Goal: Information Seeking & Learning: Learn about a topic

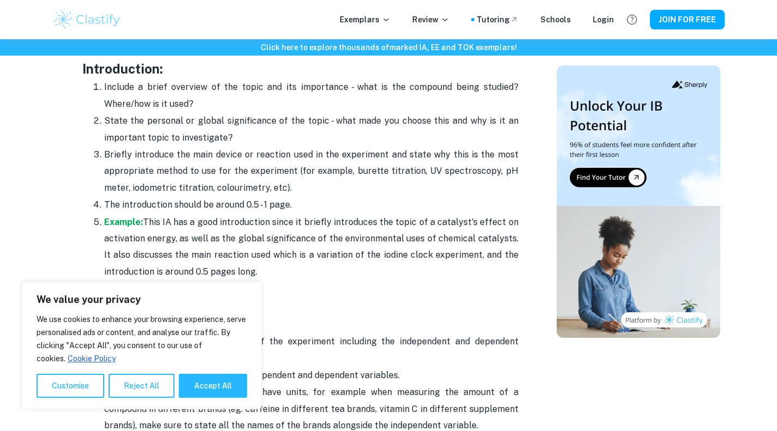
scroll to position [754, 0]
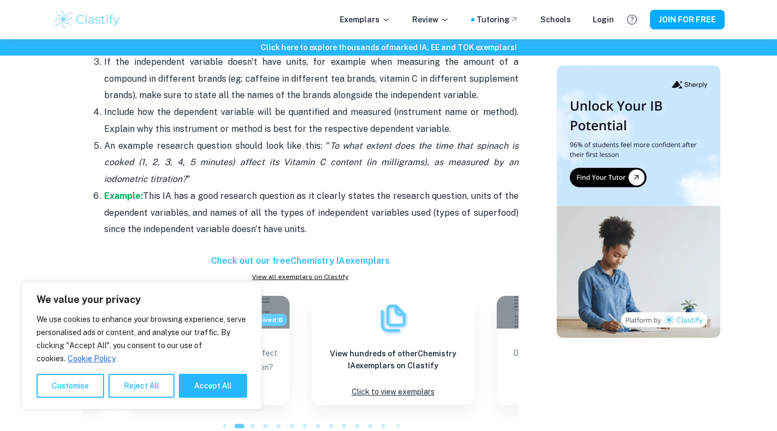
scroll to position [1085, 0]
click at [120, 389] on button "Reject All" at bounding box center [142, 386] width 66 height 24
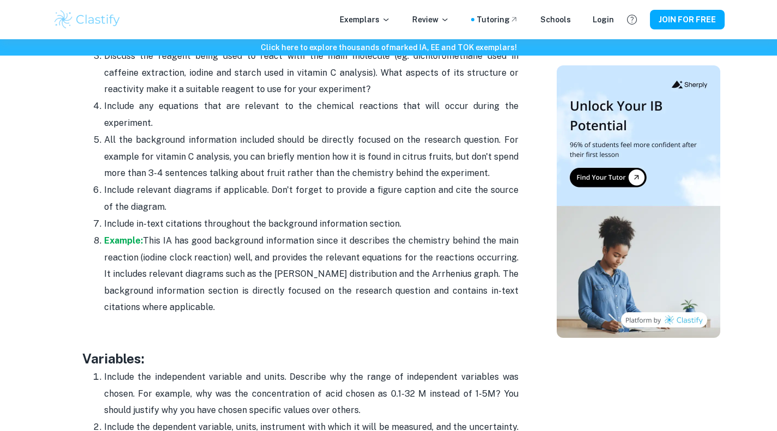
scroll to position [1593, 0]
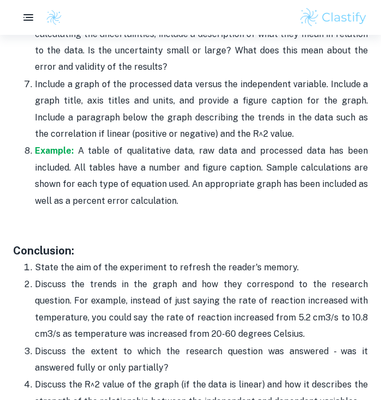
scroll to position [2968, 0]
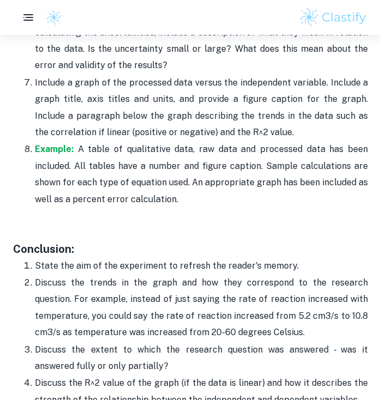
click at [56, 232] on p at bounding box center [190, 232] width 355 height 16
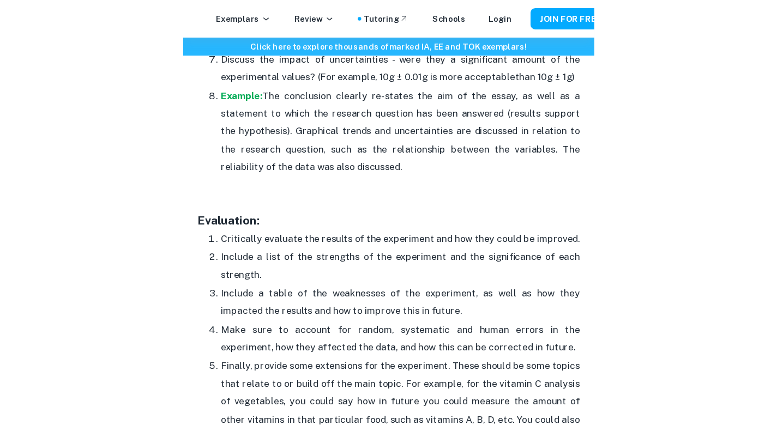
scroll to position [3432, 0]
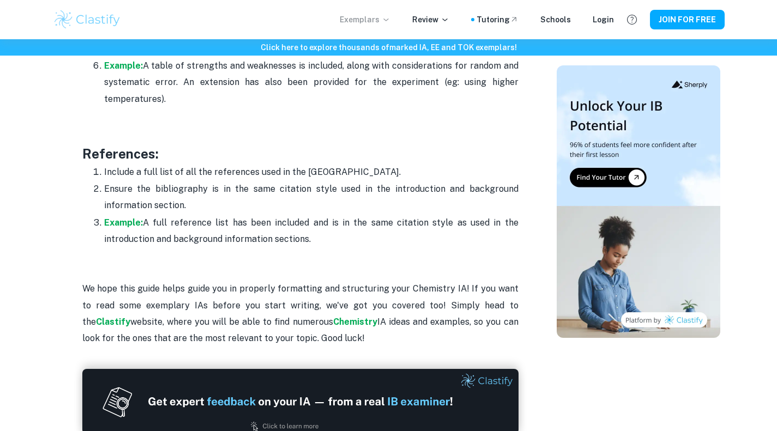
click at [374, 20] on p "Exemplars" at bounding box center [365, 20] width 51 height 12
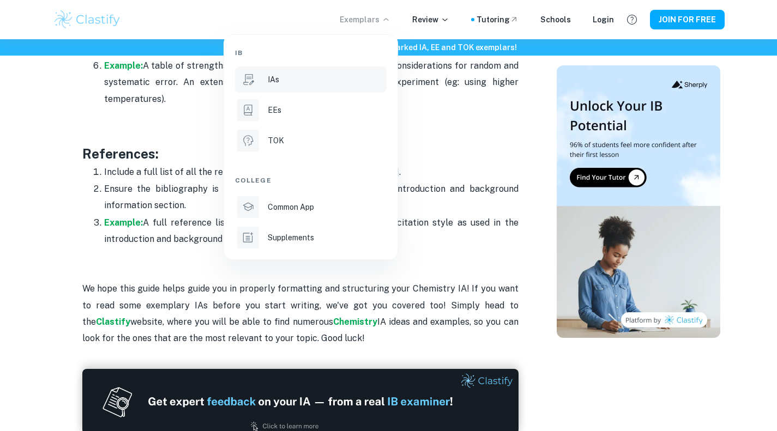
click at [290, 87] on li "IAs" at bounding box center [311, 80] width 152 height 26
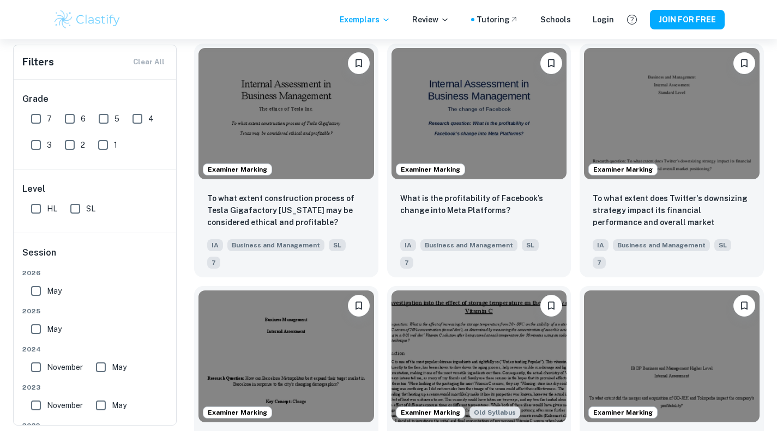
scroll to position [7266, 0]
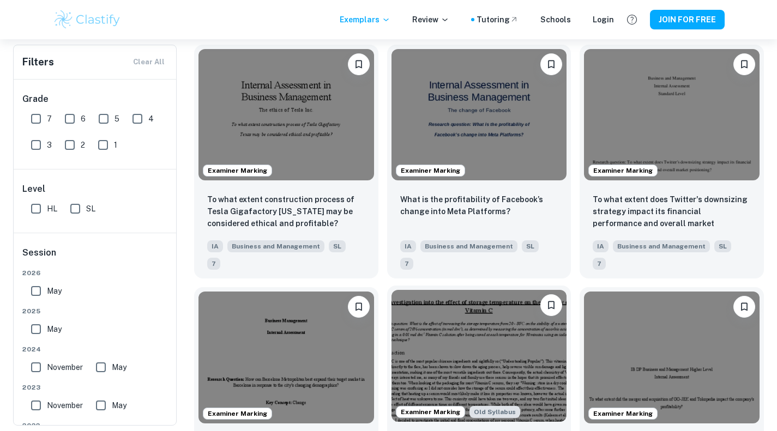
click at [497, 290] on img at bounding box center [480, 355] width 176 height 131
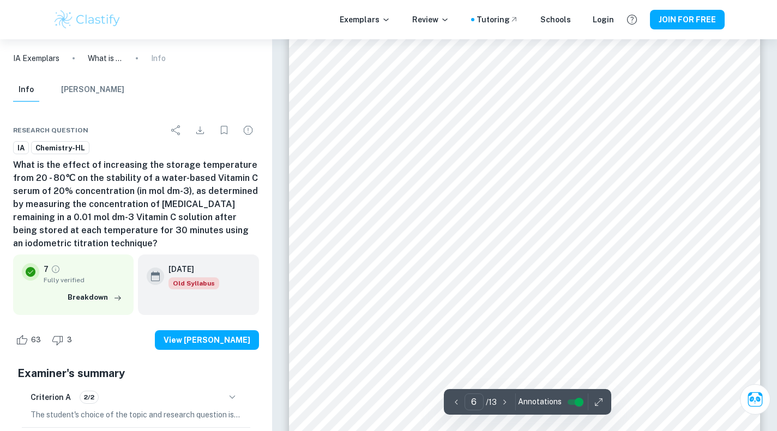
scroll to position [3654, 0]
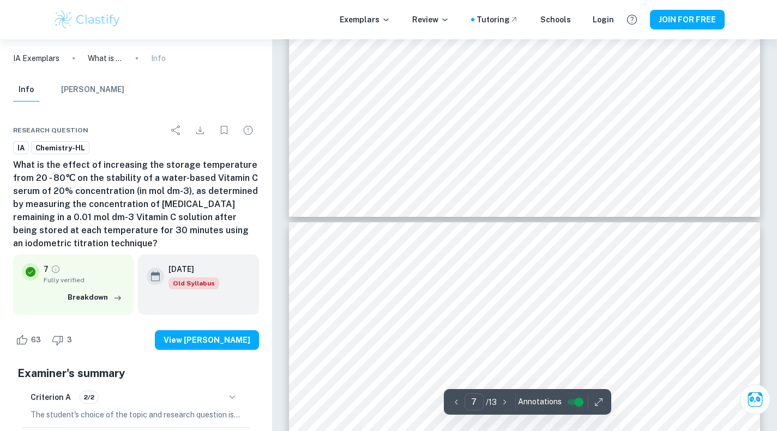
type input "8"
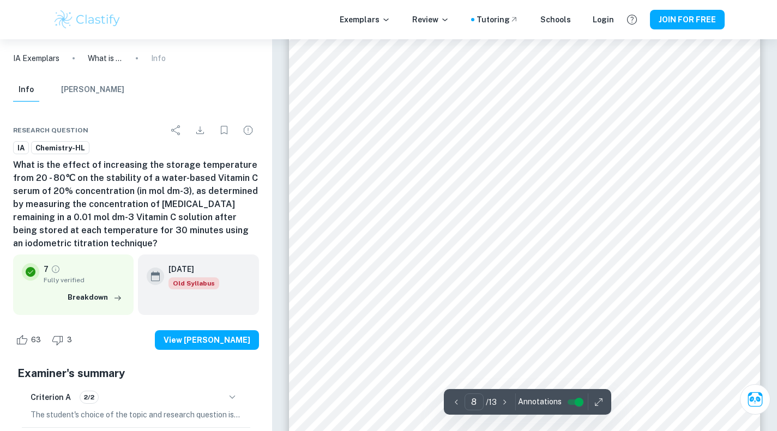
scroll to position [4877, 0]
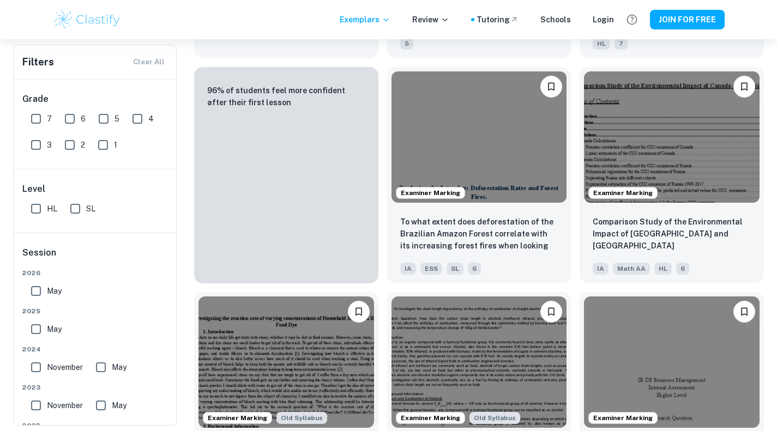
scroll to position [8233, 0]
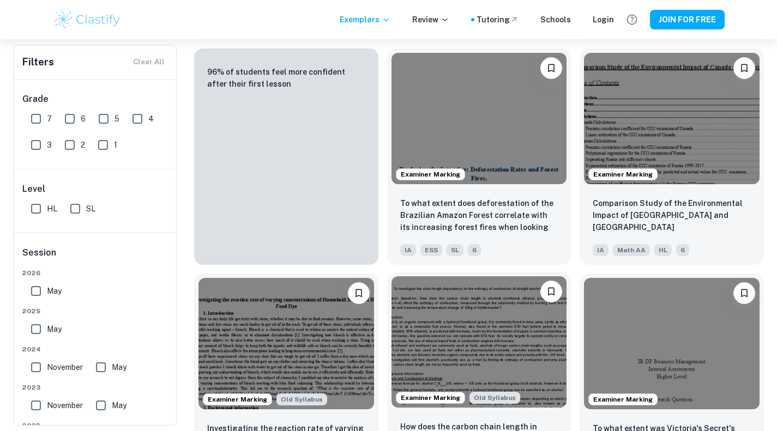
click at [534, 277] on img at bounding box center [480, 342] width 176 height 131
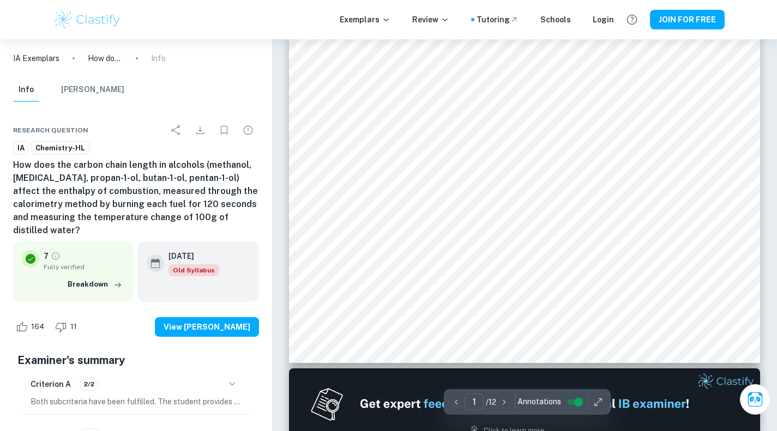
scroll to position [297, 0]
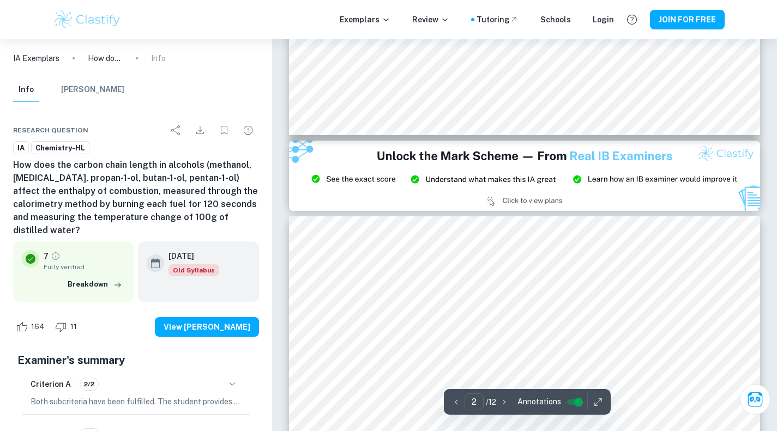
type input "3"
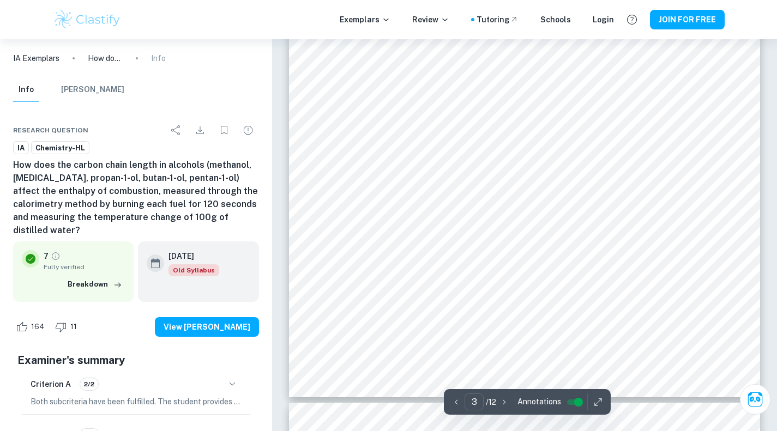
scroll to position [1646, 0]
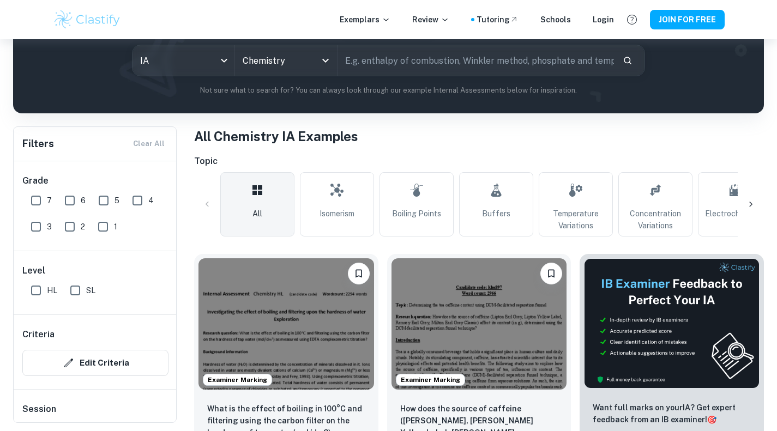
scroll to position [128, 0]
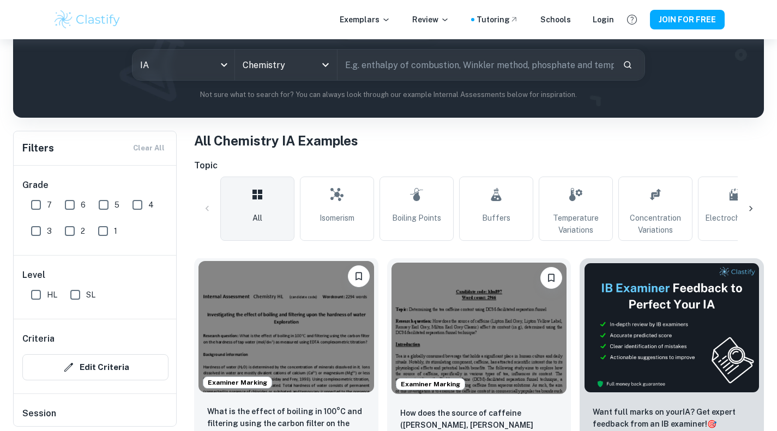
click at [316, 322] on img at bounding box center [287, 326] width 176 height 131
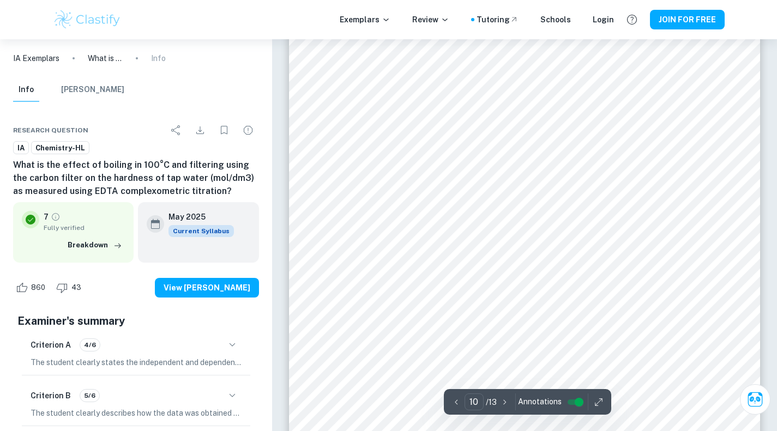
scroll to position [6455, 0]
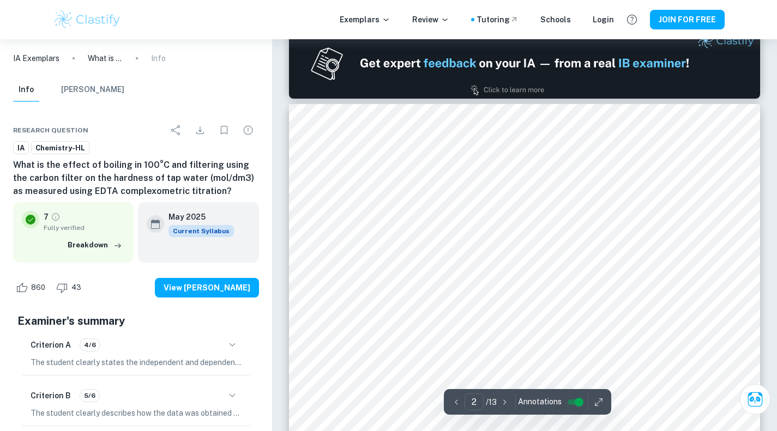
type input "1"
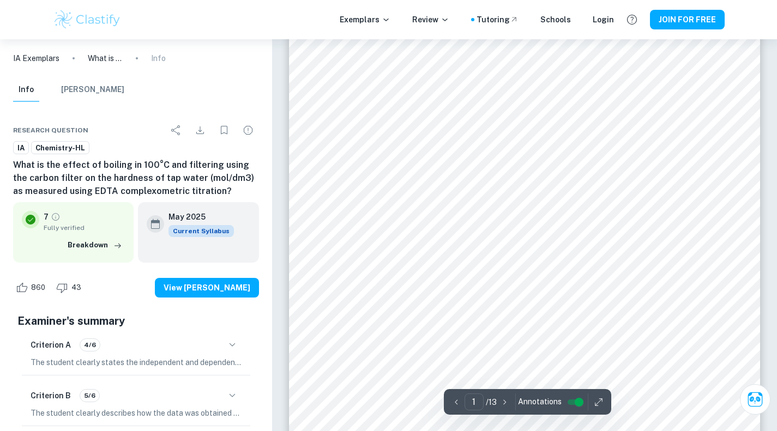
scroll to position [0, 0]
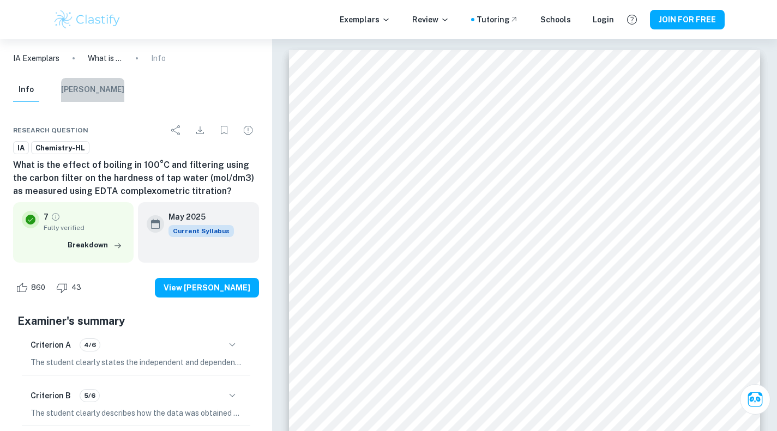
click at [92, 95] on button "[PERSON_NAME]" at bounding box center [92, 90] width 63 height 24
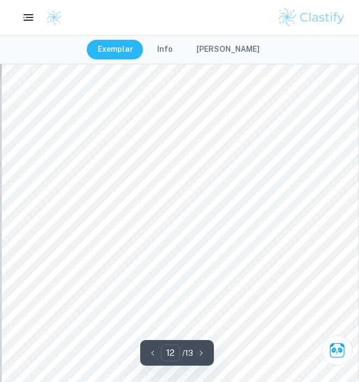
scroll to position [5934, 0]
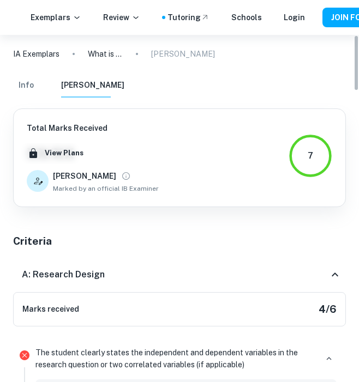
type input "10"
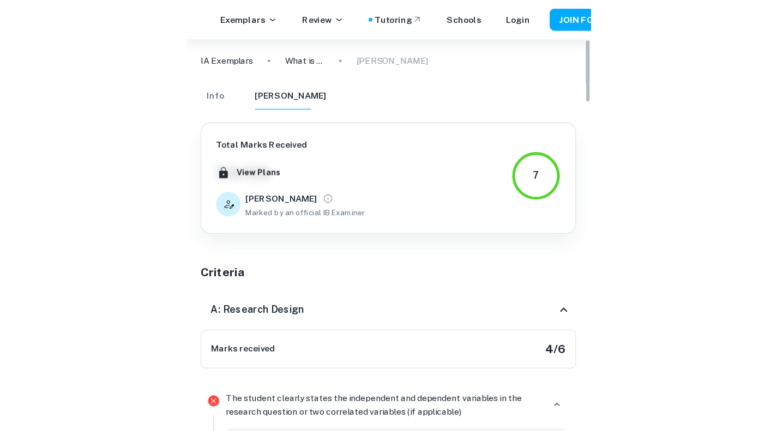
scroll to position [6182, 0]
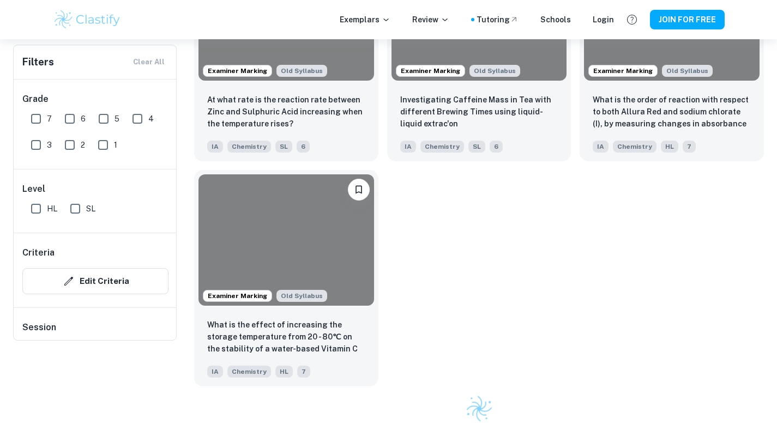
scroll to position [128, 0]
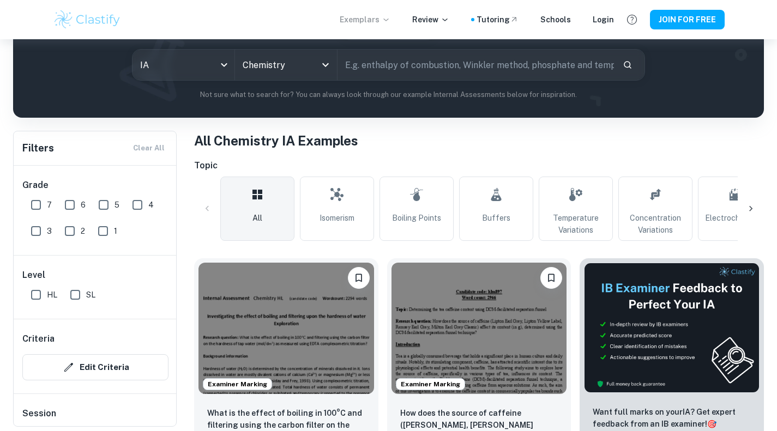
click at [381, 24] on p "Exemplars" at bounding box center [365, 20] width 51 height 12
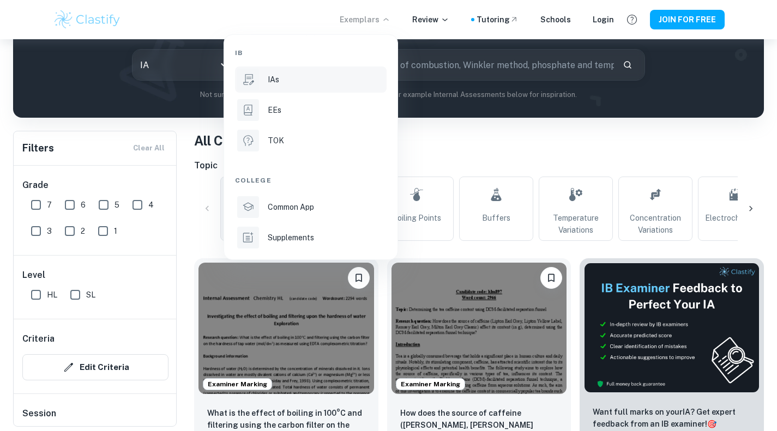
click at [297, 82] on div "IAs" at bounding box center [326, 80] width 117 height 12
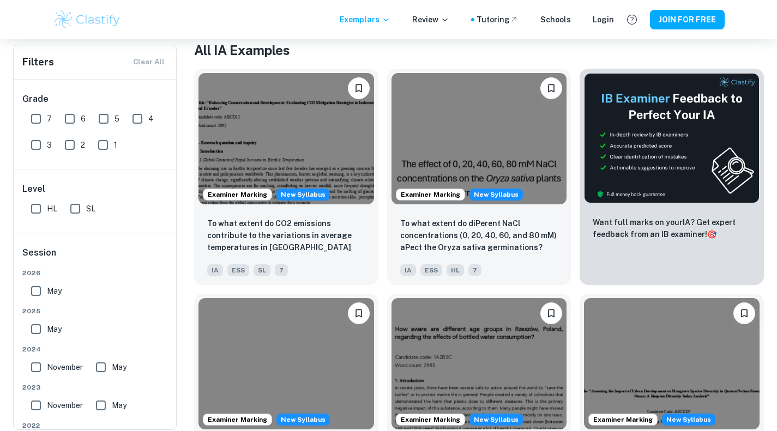
scroll to position [217, 0]
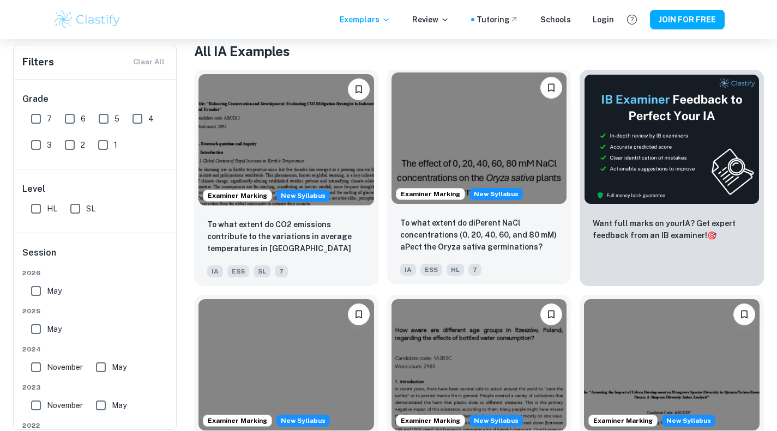
click at [494, 134] on img at bounding box center [480, 138] width 176 height 131
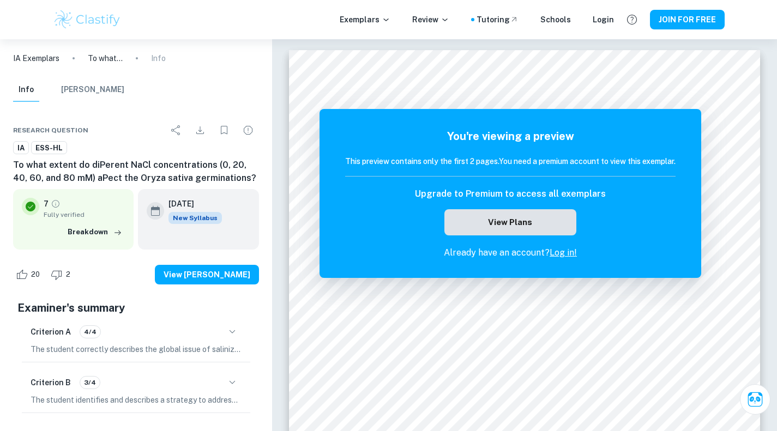
click at [542, 221] on button "View Plans" at bounding box center [511, 222] width 132 height 26
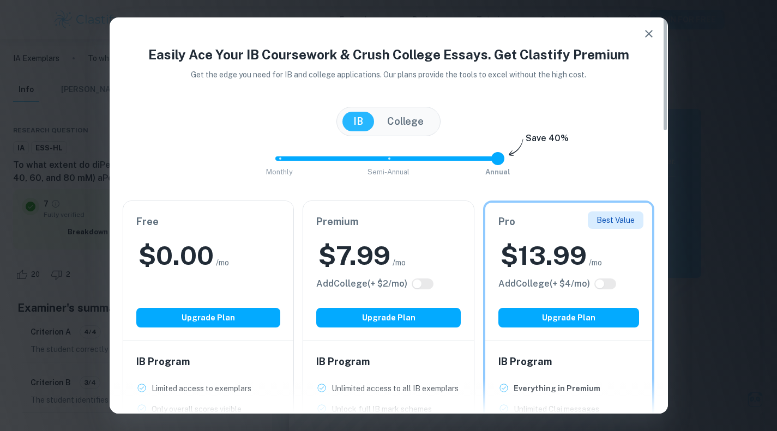
click at [646, 34] on icon "button" at bounding box center [649, 33] width 13 height 13
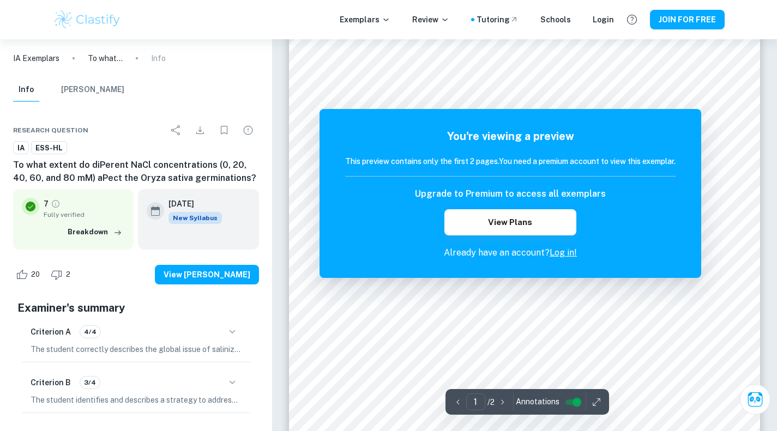
scroll to position [145, 0]
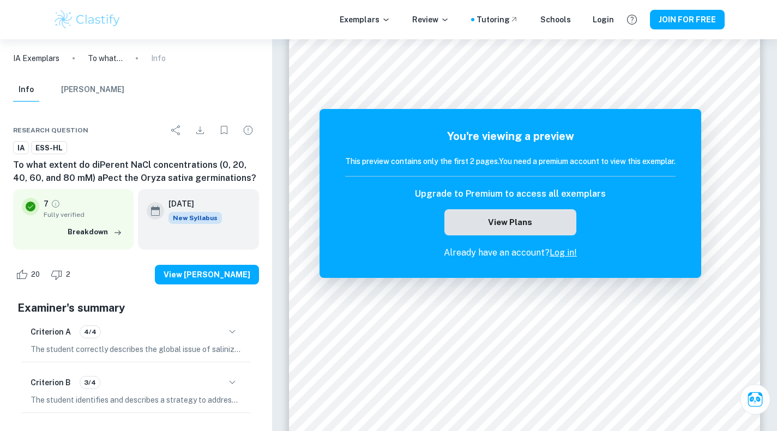
click at [543, 233] on button "View Plans" at bounding box center [511, 222] width 132 height 26
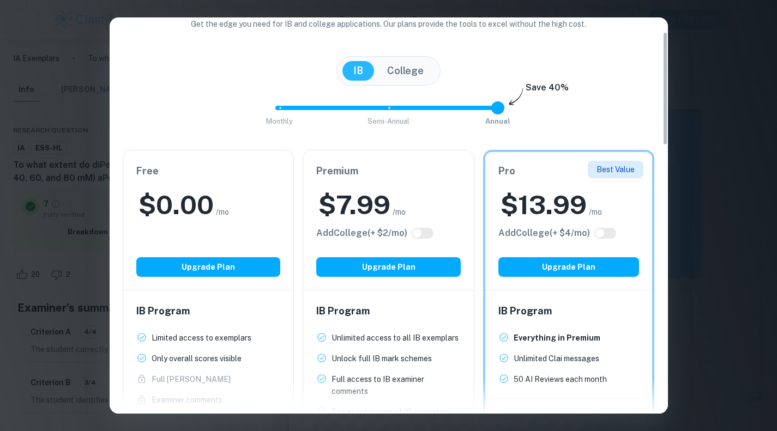
scroll to position [0, 0]
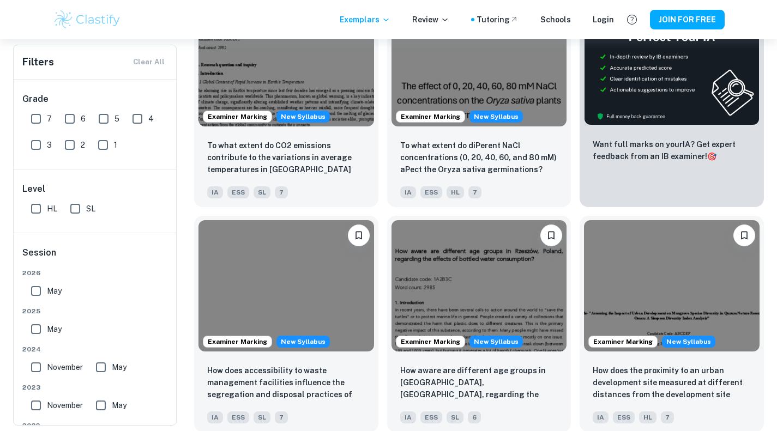
scroll to position [297, 0]
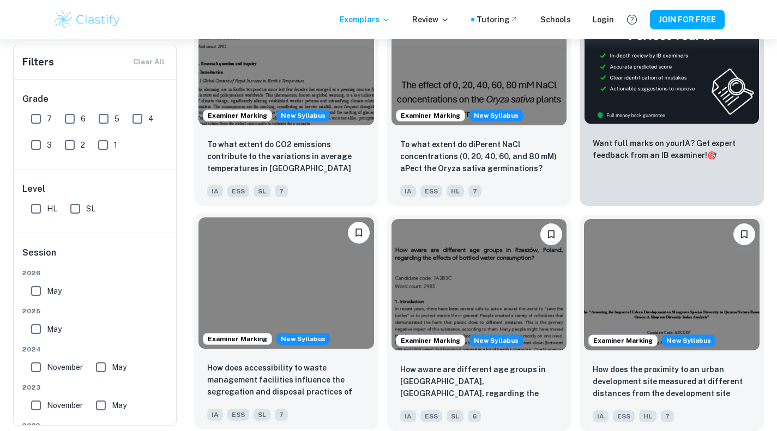
click at [323, 269] on img at bounding box center [287, 283] width 176 height 131
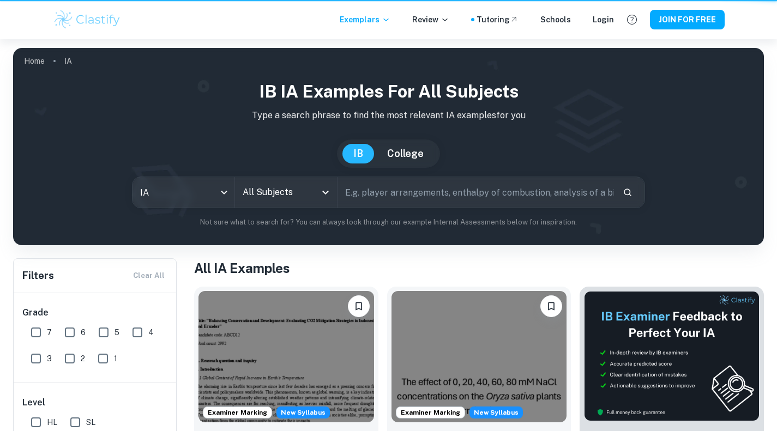
scroll to position [297, 0]
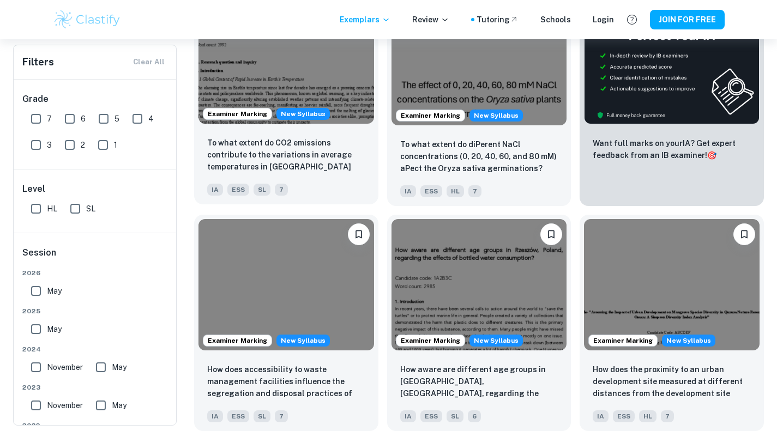
click at [275, 71] on img at bounding box center [287, 57] width 176 height 131
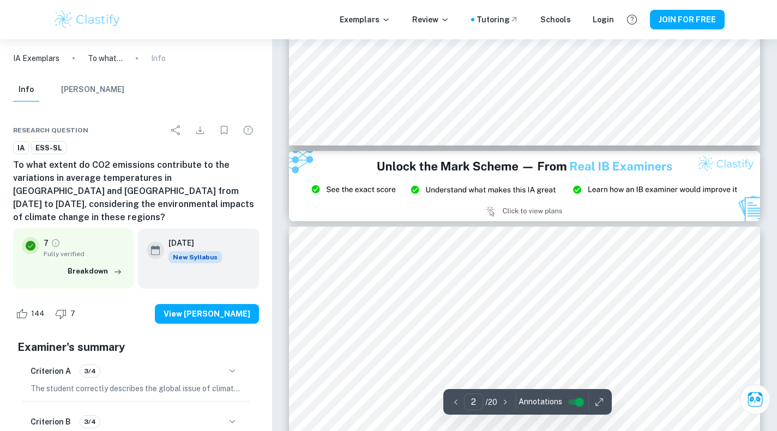
type input "3"
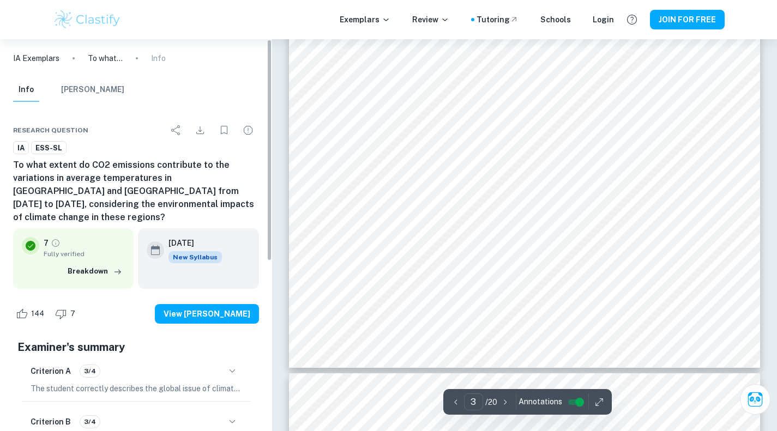
scroll to position [1674, 0]
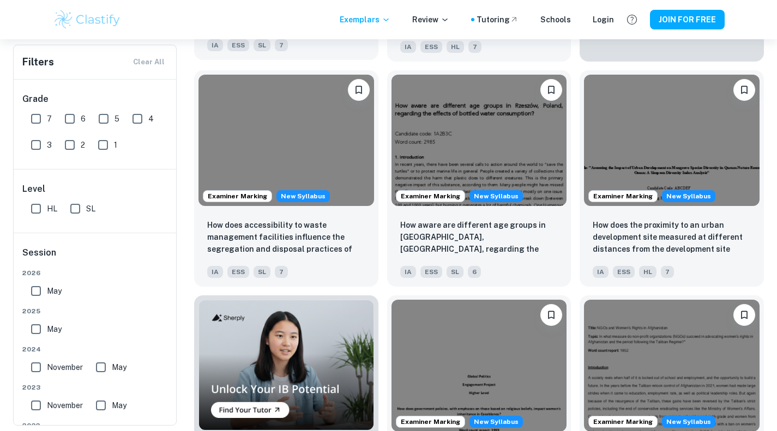
scroll to position [442, 0]
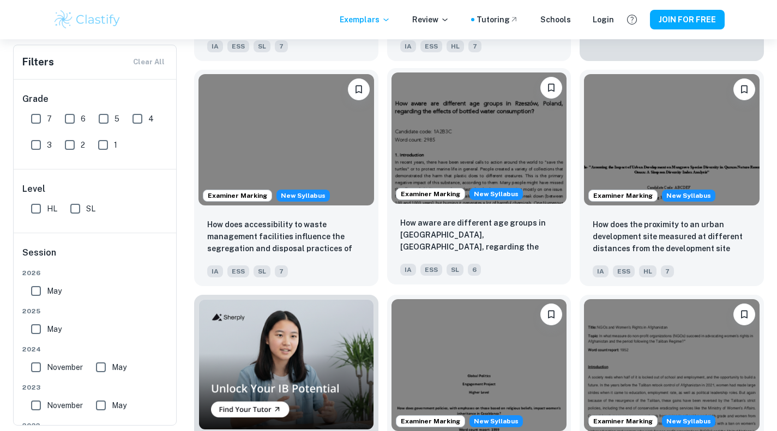
click at [465, 139] on img at bounding box center [480, 138] width 176 height 131
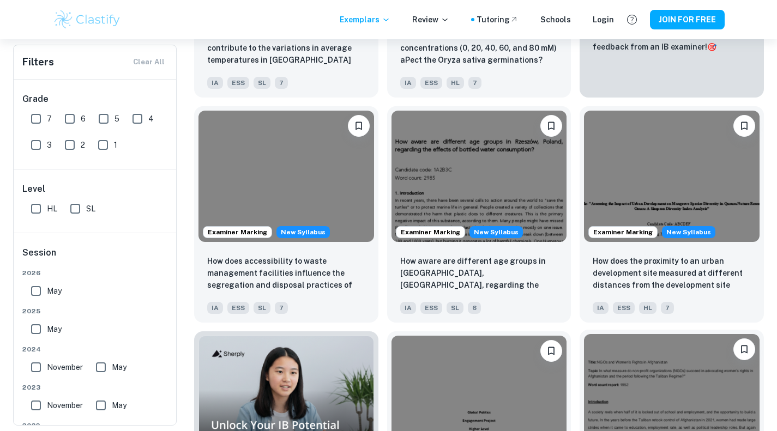
scroll to position [415, 0]
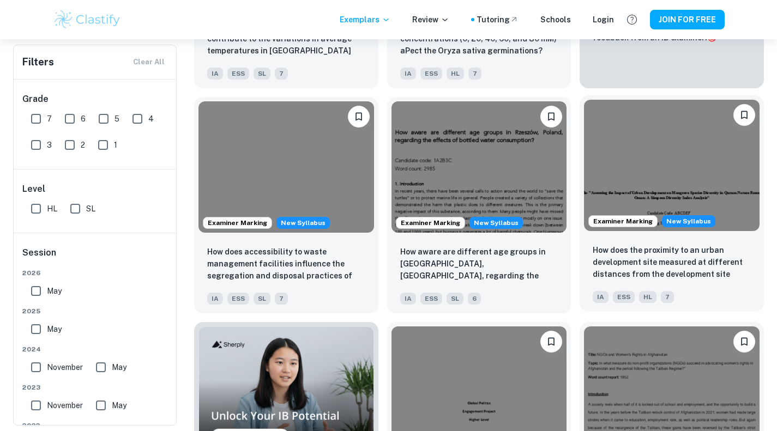
click at [650, 174] on img at bounding box center [672, 165] width 176 height 131
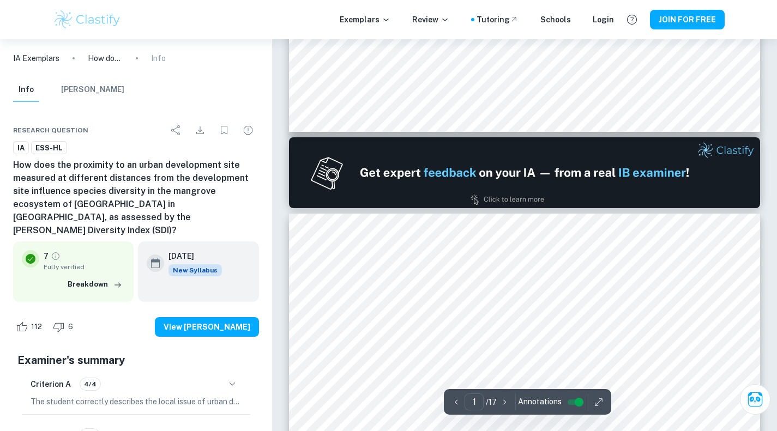
type input "2"
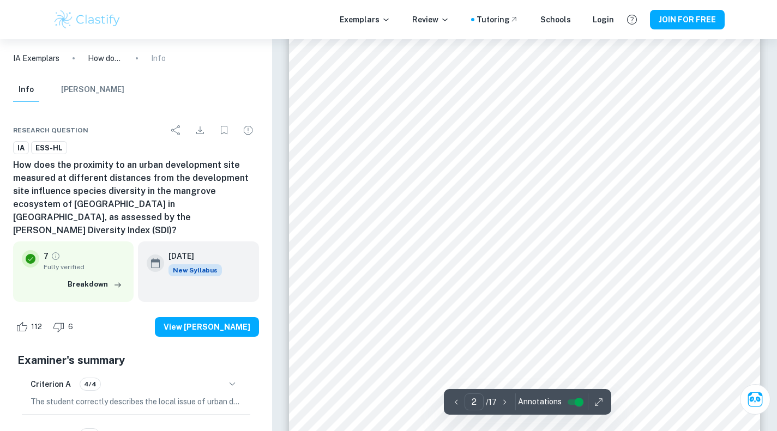
scroll to position [788, 0]
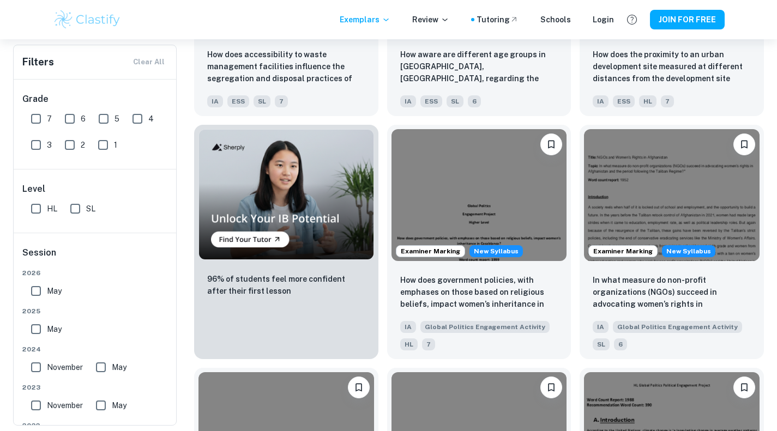
scroll to position [635, 0]
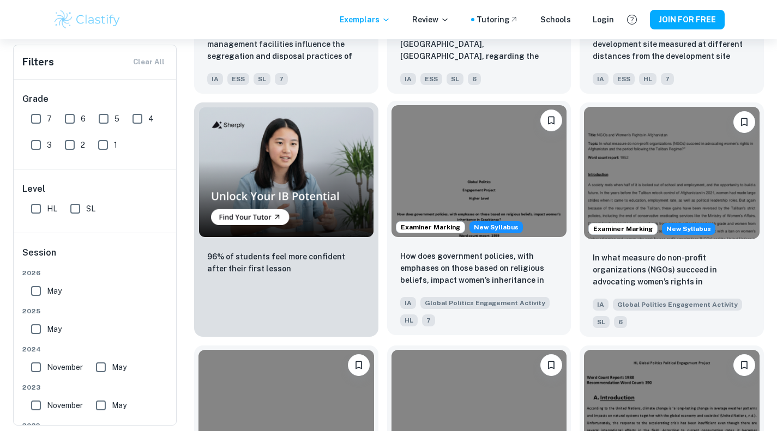
click at [519, 184] on img at bounding box center [480, 170] width 176 height 131
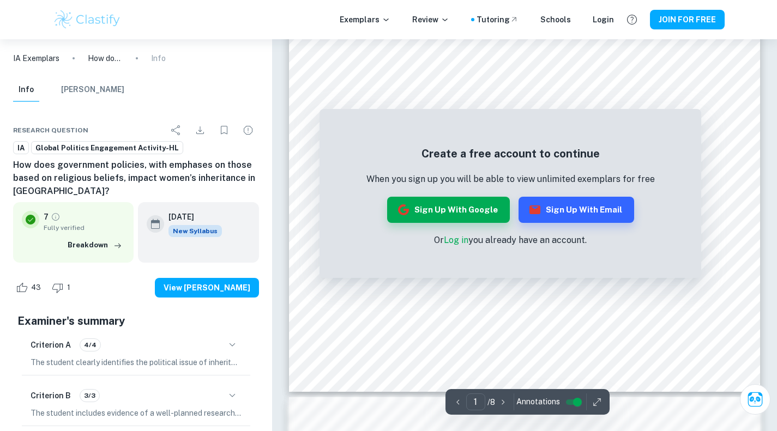
scroll to position [269, 0]
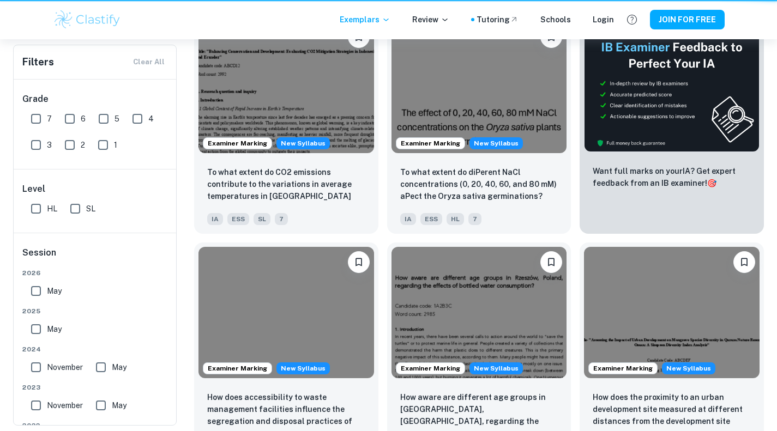
scroll to position [635, 0]
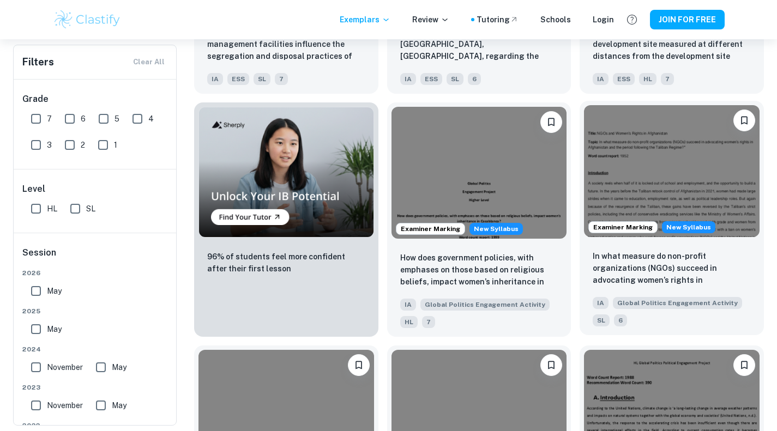
click at [664, 191] on img at bounding box center [672, 170] width 176 height 131
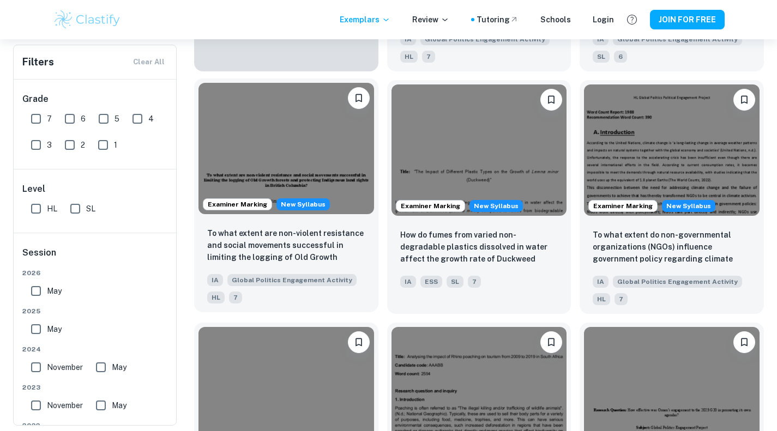
scroll to position [901, 0]
click at [284, 117] on img at bounding box center [287, 147] width 176 height 131
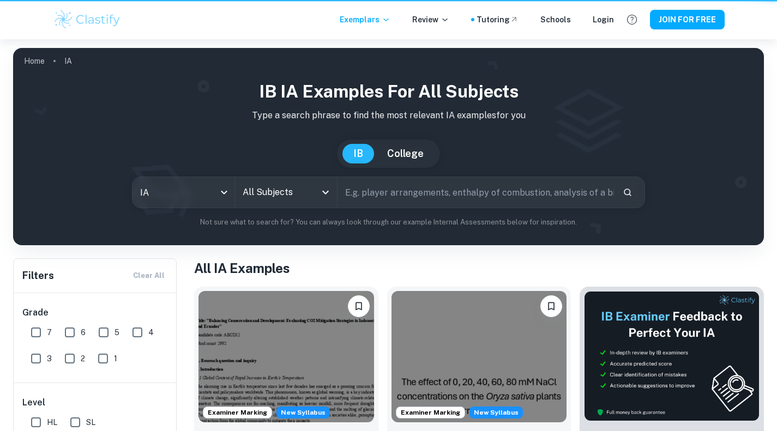
scroll to position [901, 0]
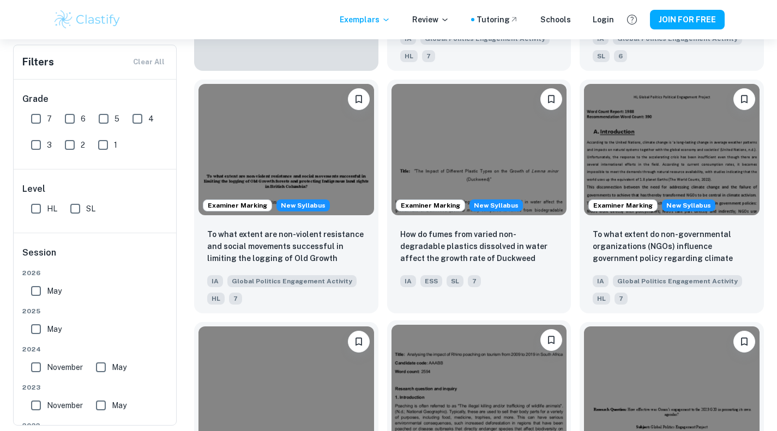
click at [481, 405] on img at bounding box center [480, 390] width 176 height 131
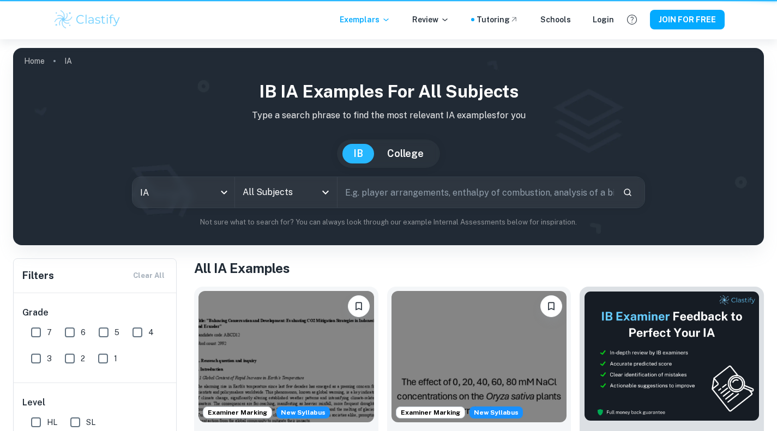
scroll to position [901, 0]
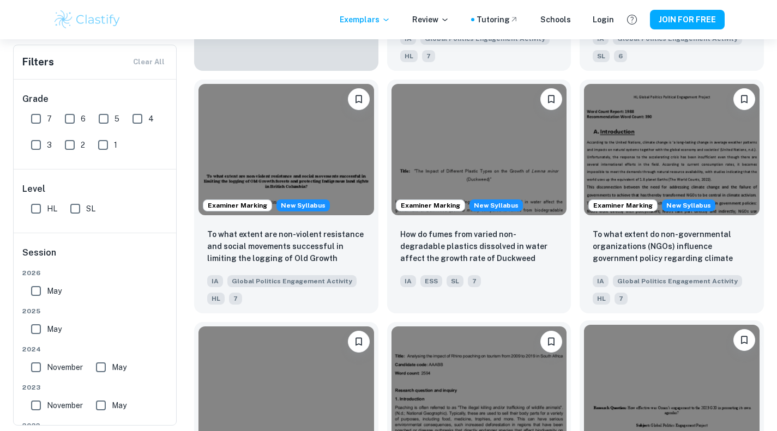
click at [666, 413] on img at bounding box center [672, 390] width 176 height 131
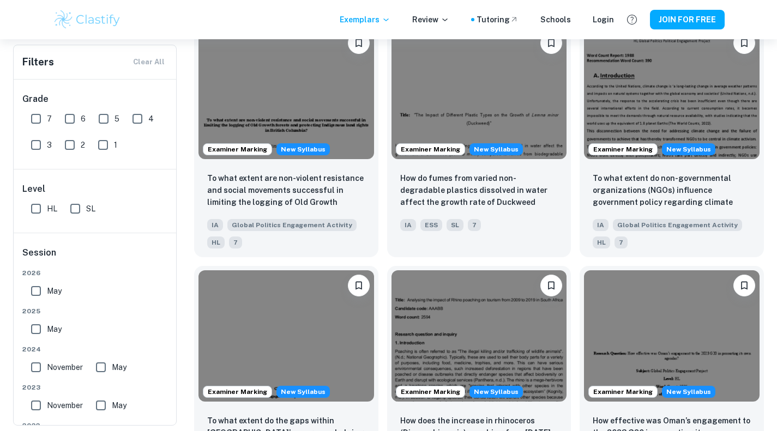
scroll to position [959, 0]
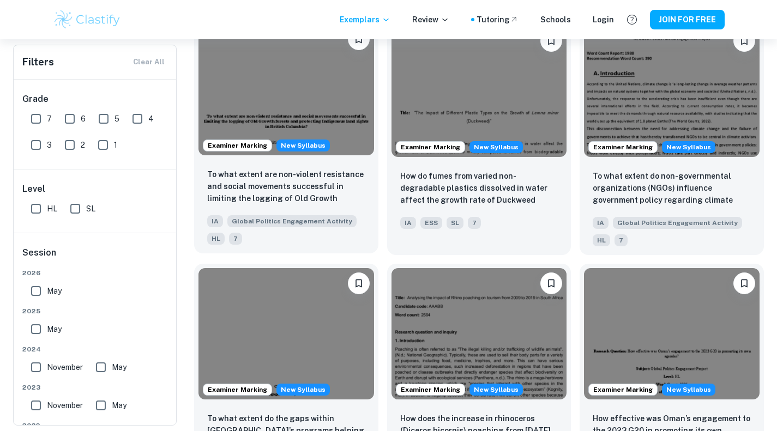
click at [297, 74] on img at bounding box center [287, 89] width 176 height 131
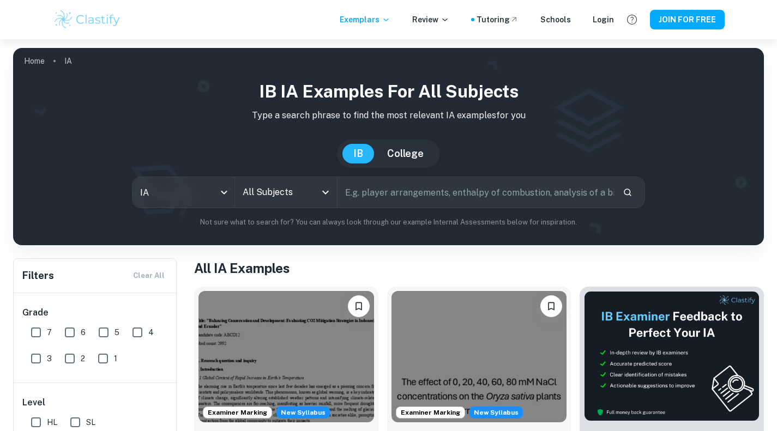
scroll to position [959, 0]
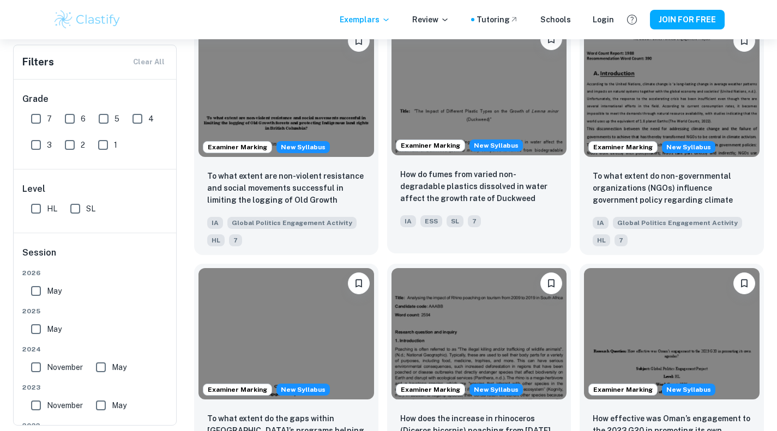
click at [519, 106] on img at bounding box center [480, 89] width 176 height 131
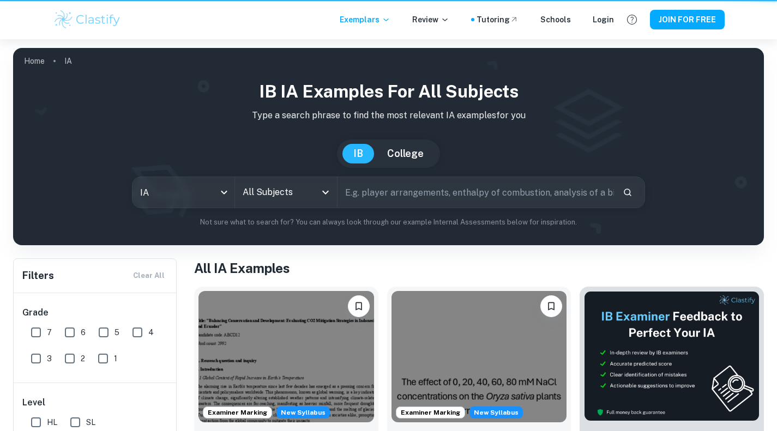
scroll to position [959, 0]
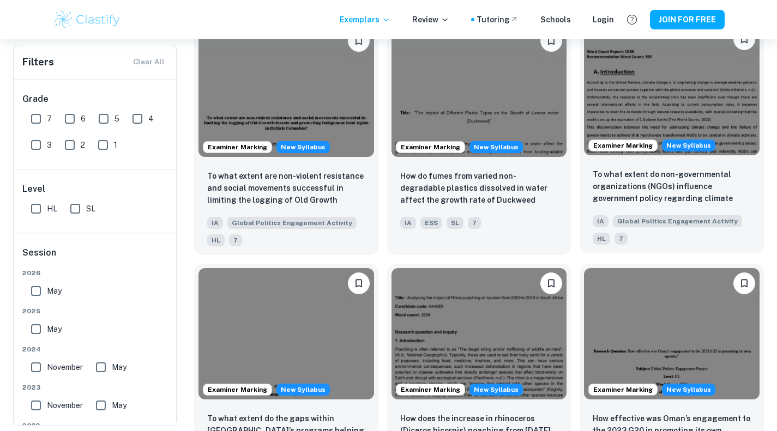
click at [667, 97] on img at bounding box center [672, 89] width 176 height 131
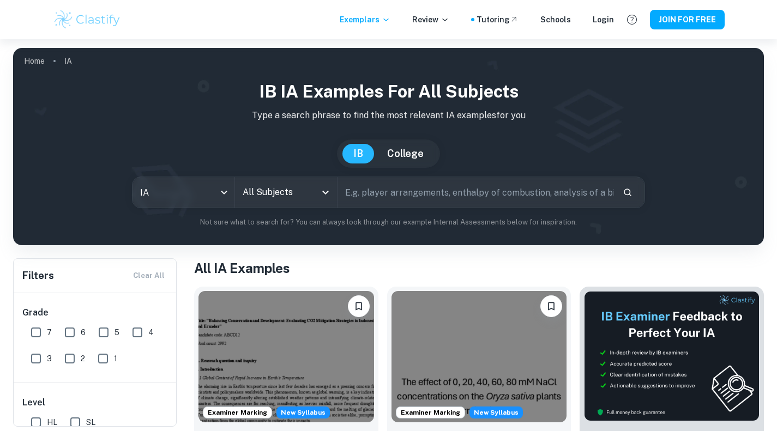
click at [369, 13] on div "Exemplars Review Tutoring Schools Login JOIN FOR FREE" at bounding box center [389, 20] width 698 height 22
click at [370, 17] on p "Exemplars" at bounding box center [365, 20] width 51 height 12
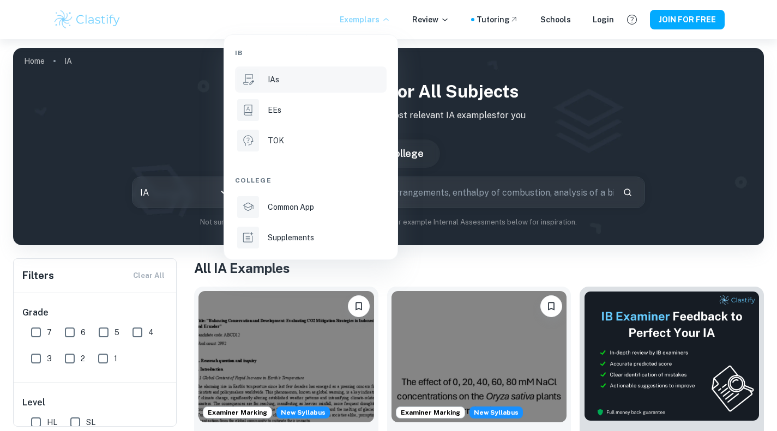
click at [275, 82] on p "IAs" at bounding box center [273, 80] width 11 height 12
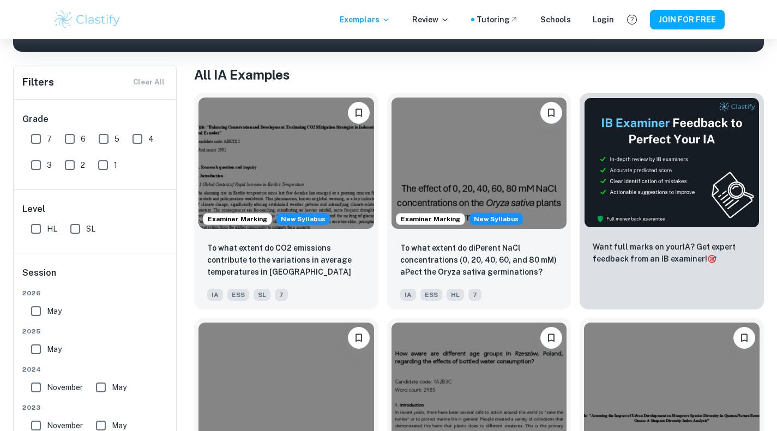
scroll to position [207, 0]
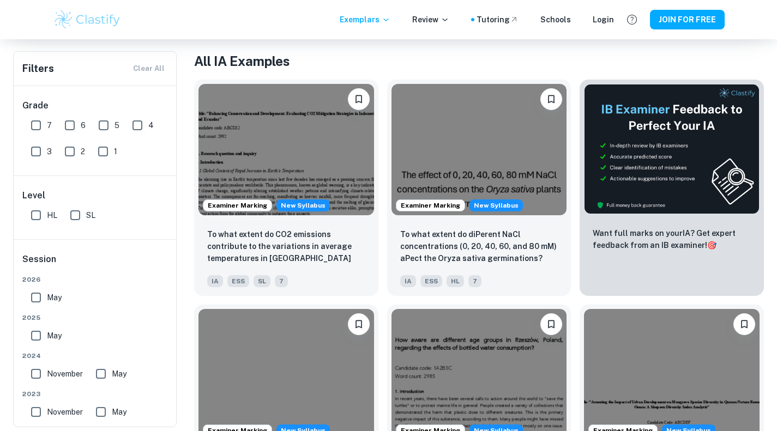
click at [38, 217] on input "HL" at bounding box center [36, 216] width 22 height 22
checkbox input "true"
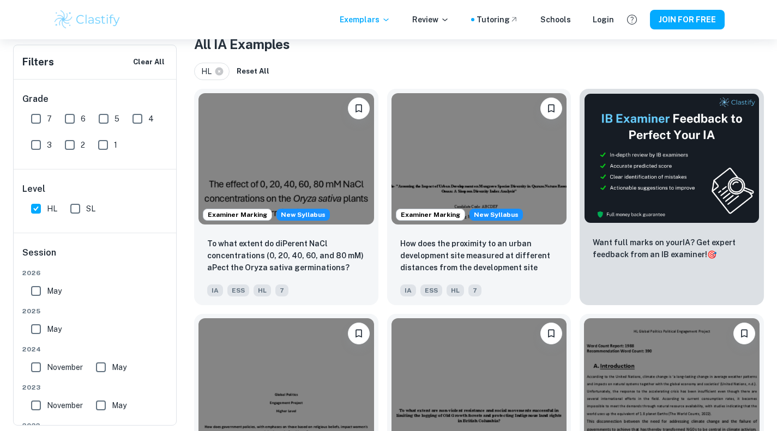
scroll to position [216, 0]
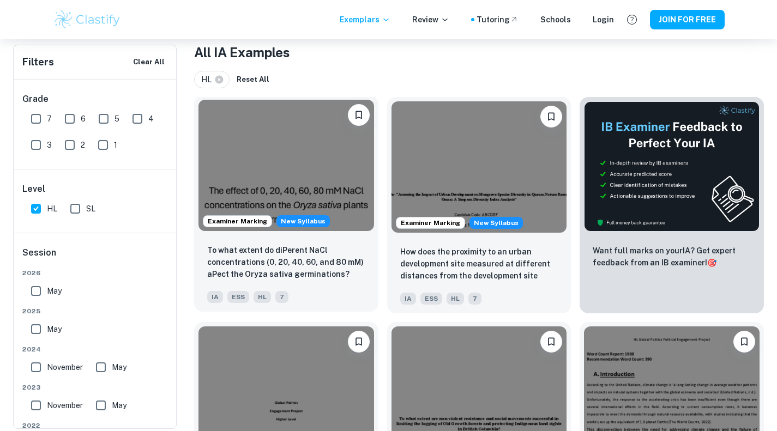
click at [252, 174] on img at bounding box center [287, 165] width 176 height 131
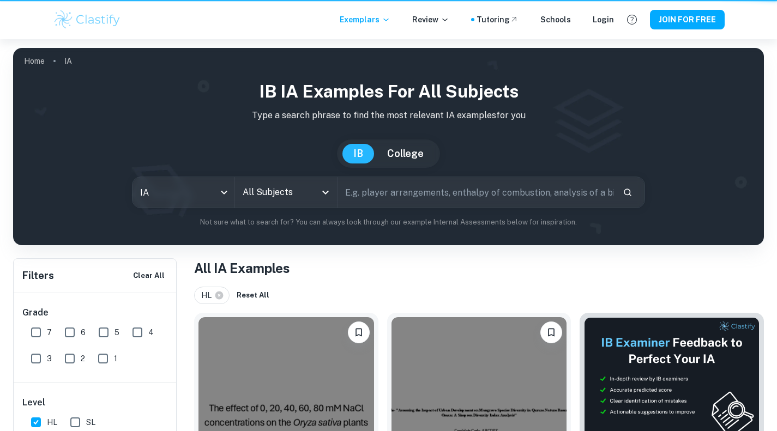
scroll to position [216, 0]
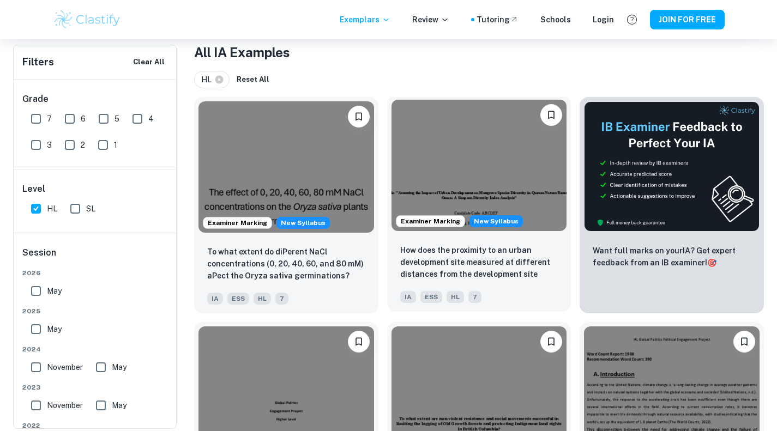
click at [495, 166] on img at bounding box center [480, 165] width 176 height 131
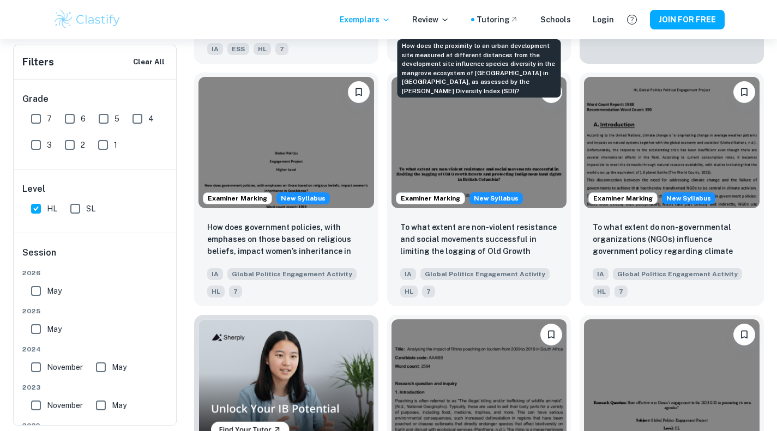
scroll to position [471, 0]
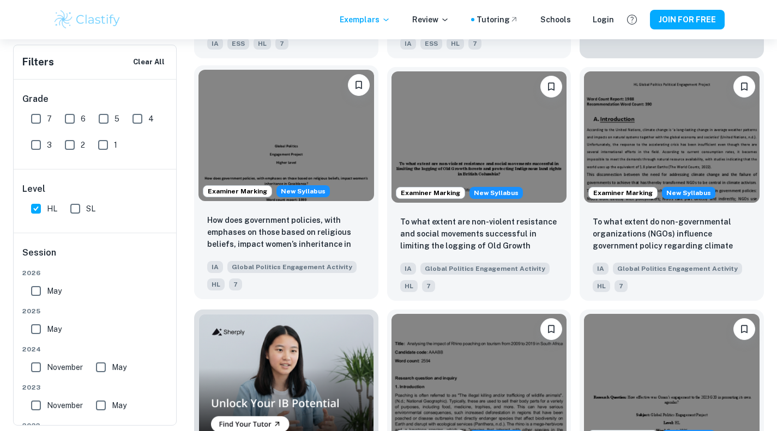
click at [293, 134] on img at bounding box center [287, 135] width 176 height 131
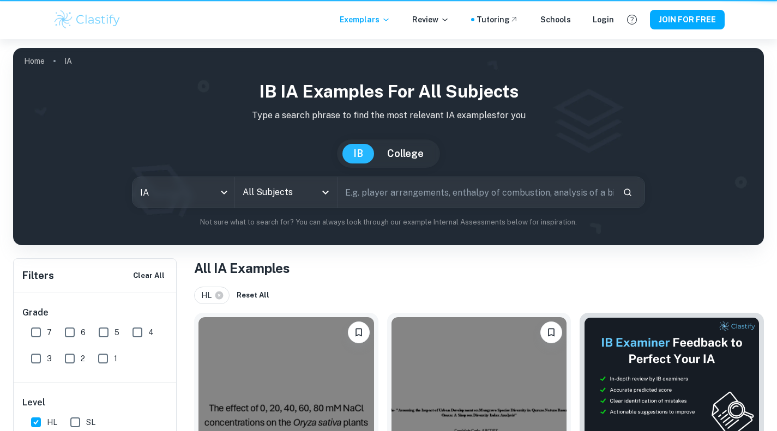
scroll to position [471, 0]
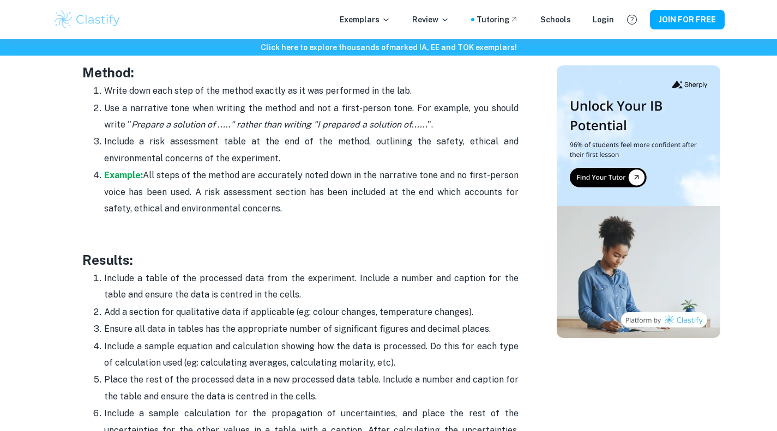
scroll to position [2304, 0]
click at [377, 18] on p "Exemplars" at bounding box center [365, 20] width 51 height 12
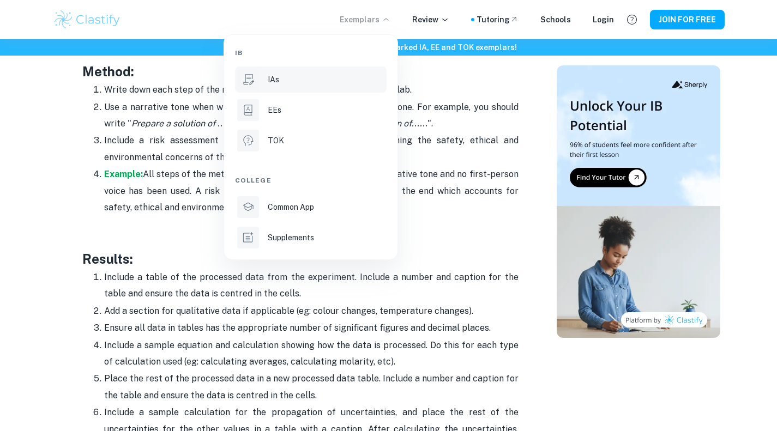
click at [288, 83] on div "IAs" at bounding box center [326, 80] width 117 height 12
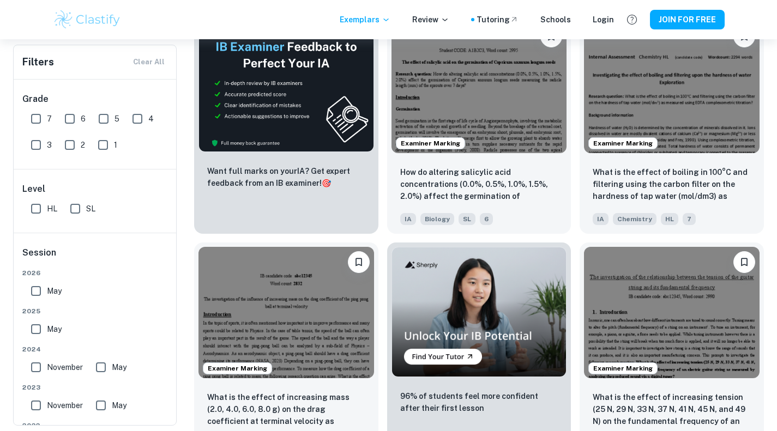
scroll to position [1692, 0]
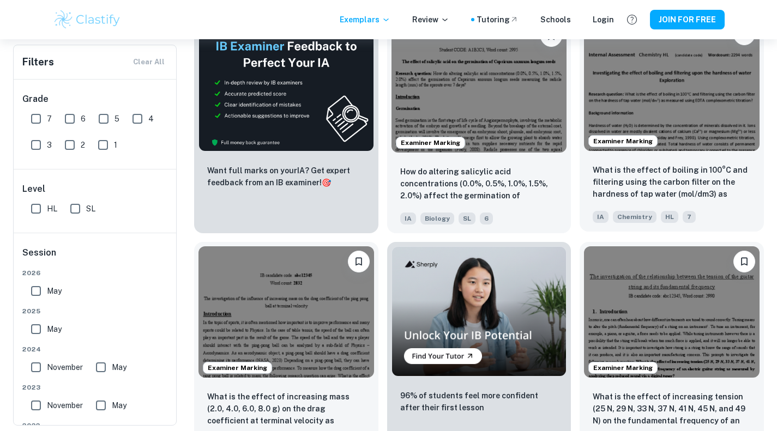
click at [695, 129] on img at bounding box center [672, 84] width 176 height 131
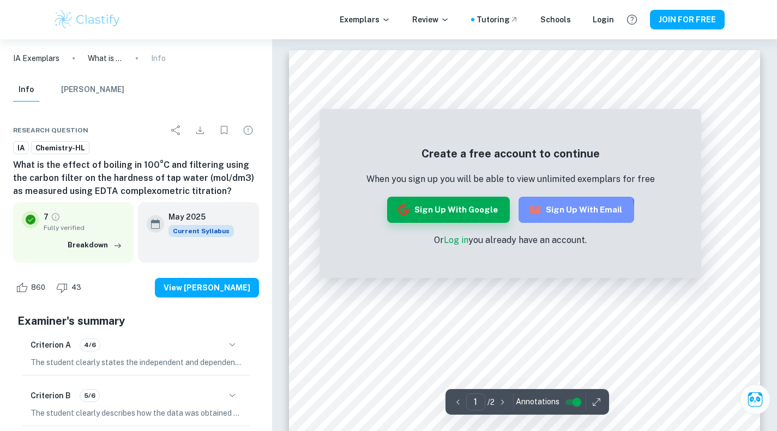
click at [553, 216] on button "Sign up with Email" at bounding box center [577, 210] width 116 height 26
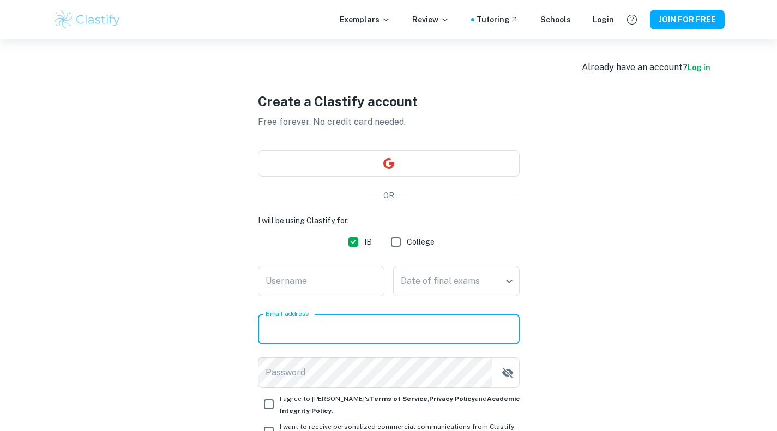
click at [333, 329] on input "Email address" at bounding box center [389, 329] width 262 height 31
type input "martinmcwatt@outlook.com"
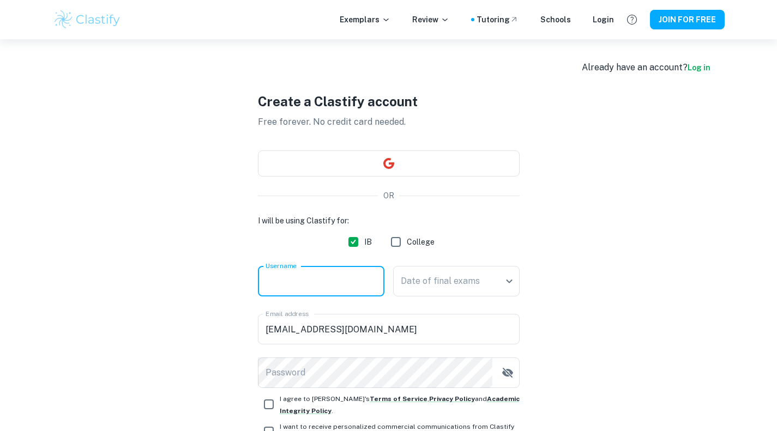
click at [327, 285] on input "Username" at bounding box center [321, 281] width 127 height 31
type input "mmc"
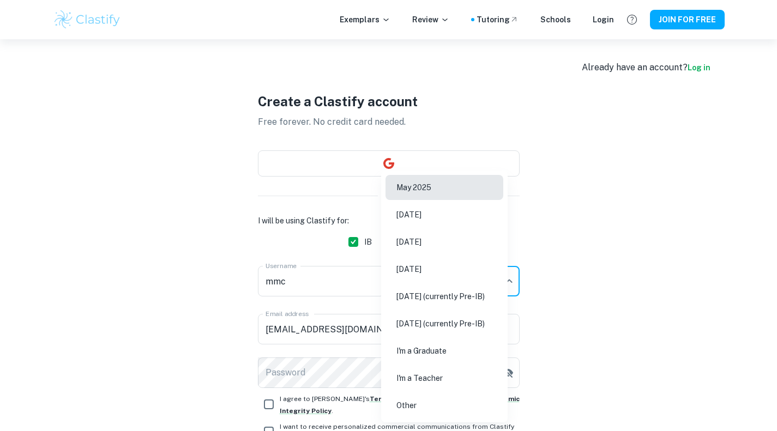
click at [509, 281] on body "We value your privacy We use cookies to enhance your browsing experience, serve…" at bounding box center [388, 254] width 777 height 431
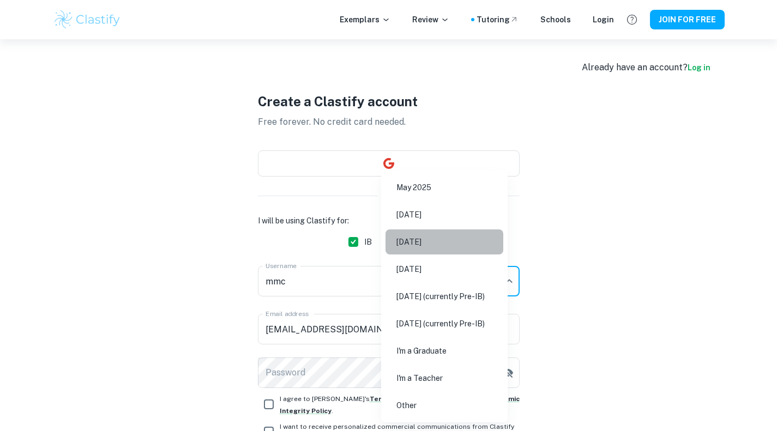
click at [444, 253] on li "[DATE]" at bounding box center [445, 242] width 118 height 25
type input "M26"
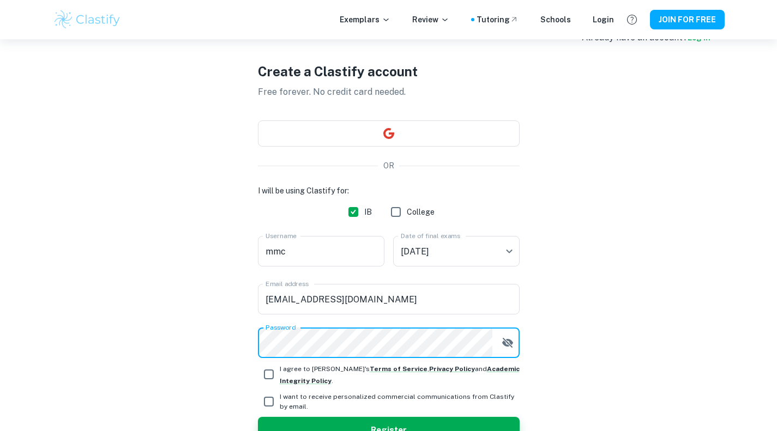
scroll to position [94, 0]
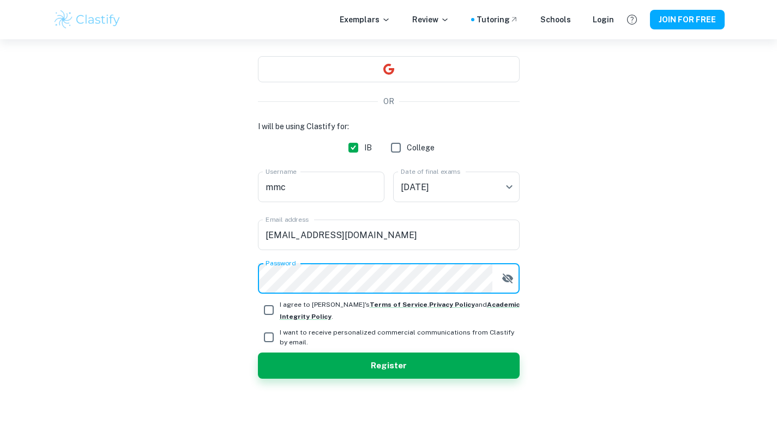
click at [268, 308] on input "I agree to Clastify's Terms of Service , Privacy Policy and Academic Integrity …" at bounding box center [269, 310] width 22 height 22
checkbox input "true"
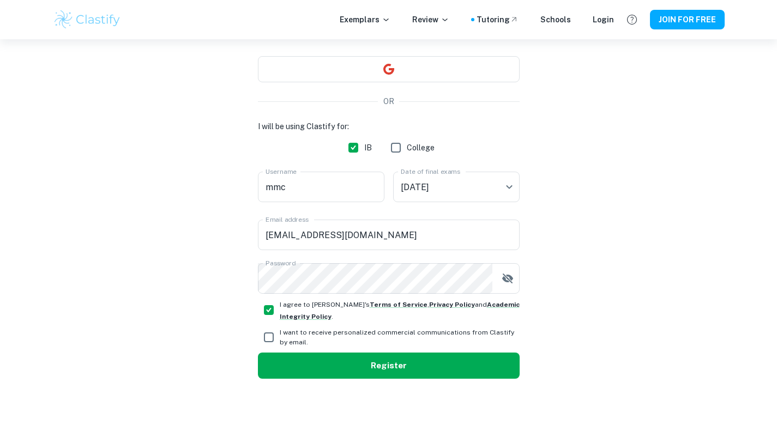
click at [381, 364] on button "Register" at bounding box center [389, 366] width 262 height 26
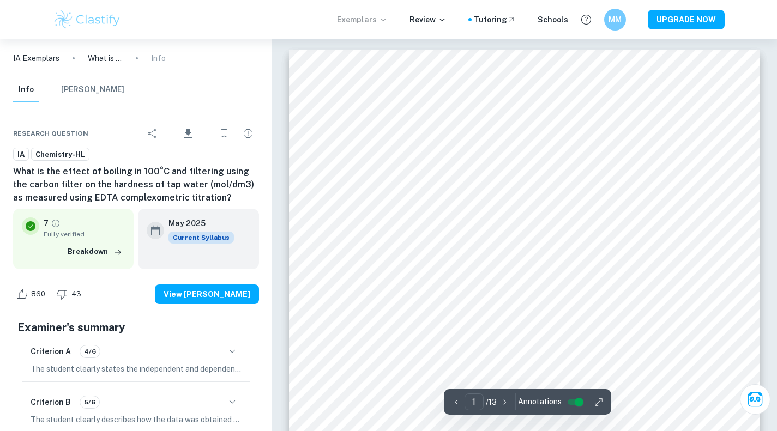
click at [373, 23] on p "Exemplars" at bounding box center [362, 20] width 51 height 12
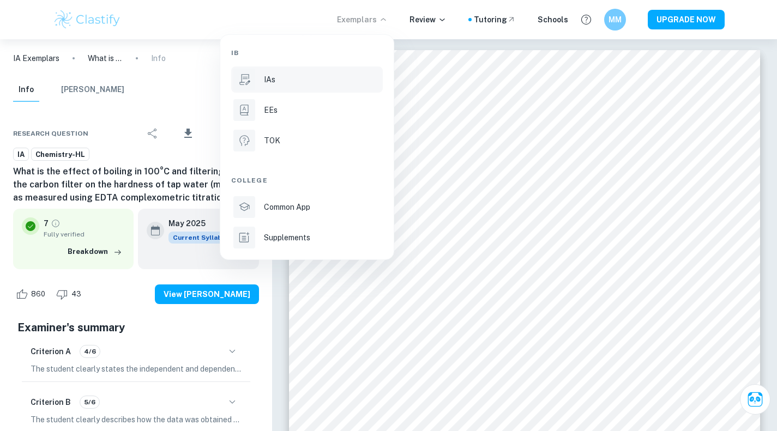
click at [308, 76] on div "IAs" at bounding box center [322, 80] width 117 height 12
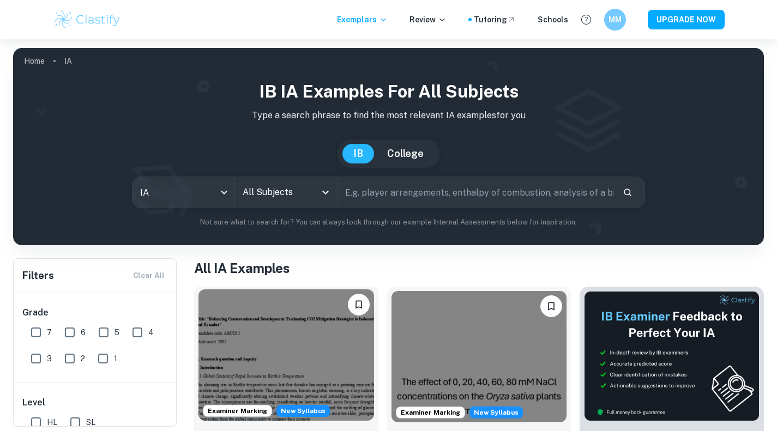
click at [270, 352] on img at bounding box center [287, 355] width 176 height 131
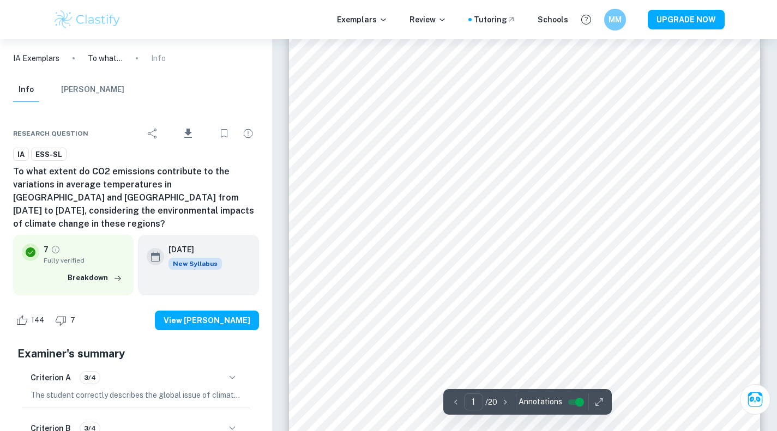
scroll to position [265, 0]
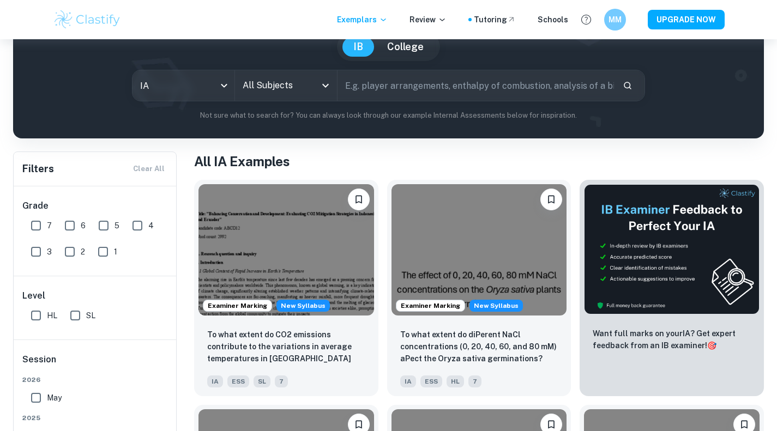
scroll to position [121, 0]
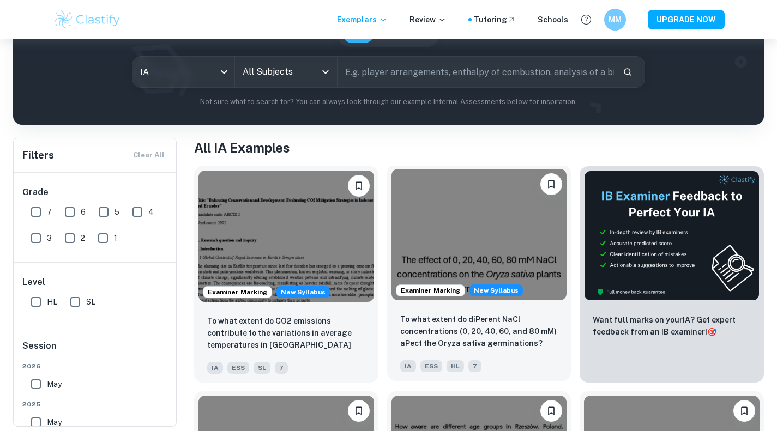
click at [485, 241] on img at bounding box center [480, 234] width 176 height 131
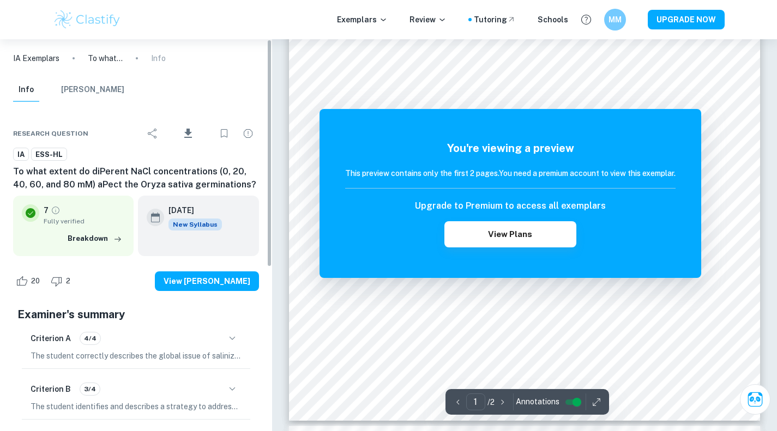
scroll to position [296, 0]
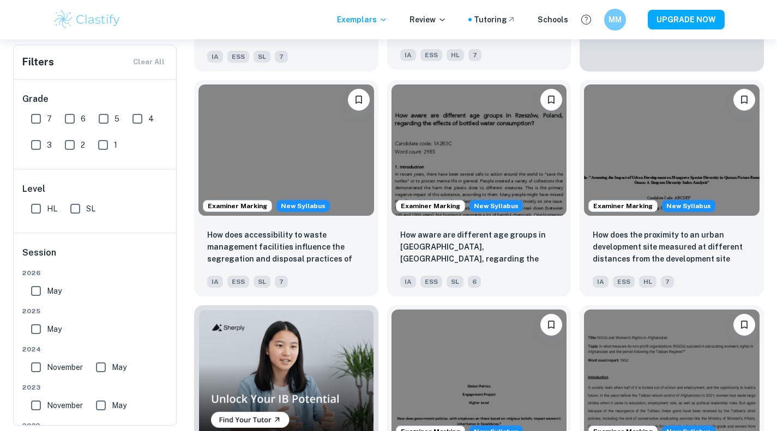
scroll to position [428, 0]
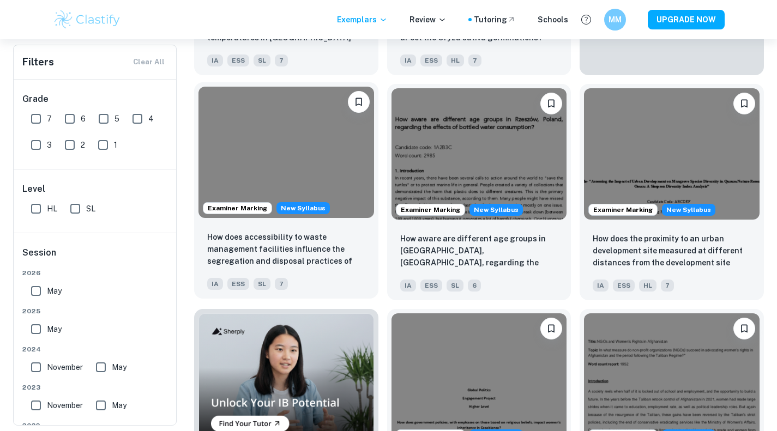
click at [287, 247] on p "How does accessibility to waste management facilities influence the segregation…" at bounding box center [286, 249] width 158 height 37
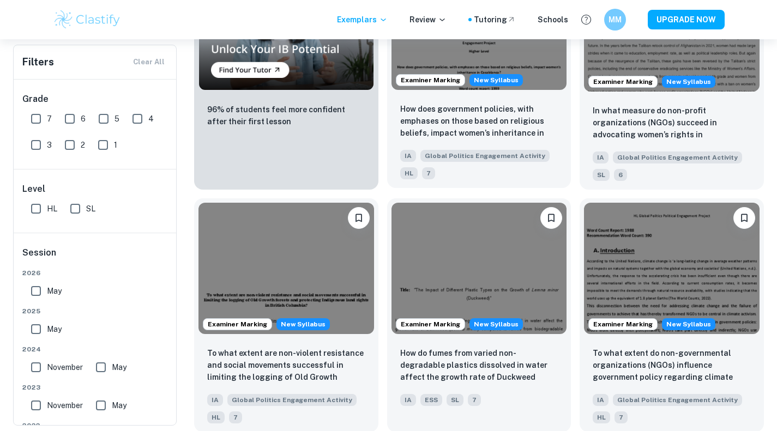
scroll to position [783, 0]
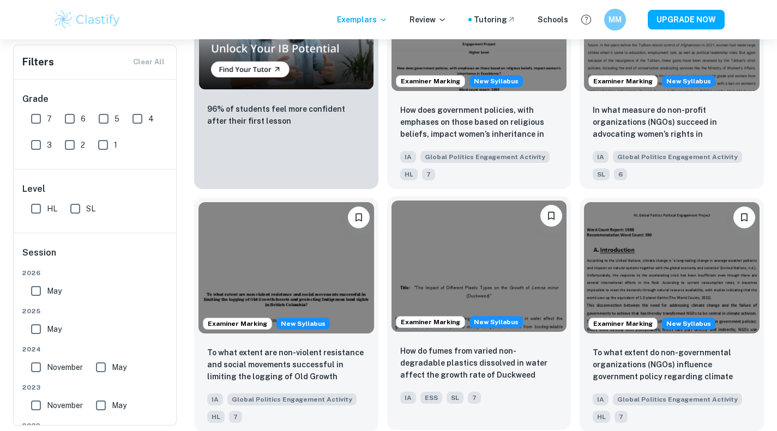
click at [479, 373] on p "How do fumes from varied non-degradable plastics dissolved in water affect the …" at bounding box center [479, 363] width 158 height 37
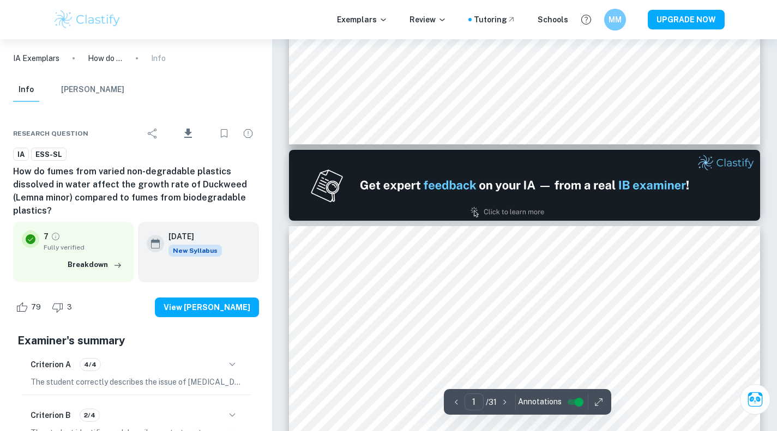
type input "2"
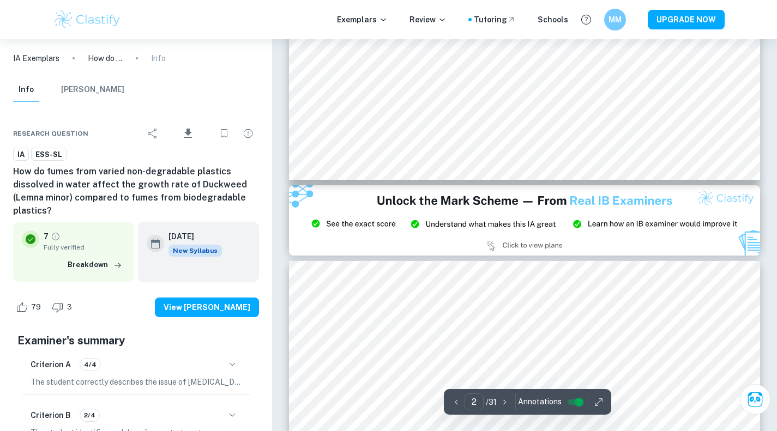
scroll to position [1172, 0]
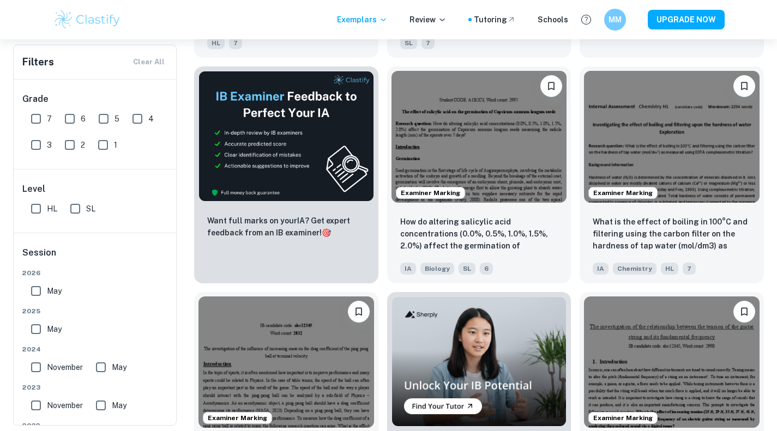
scroll to position [1643, 0]
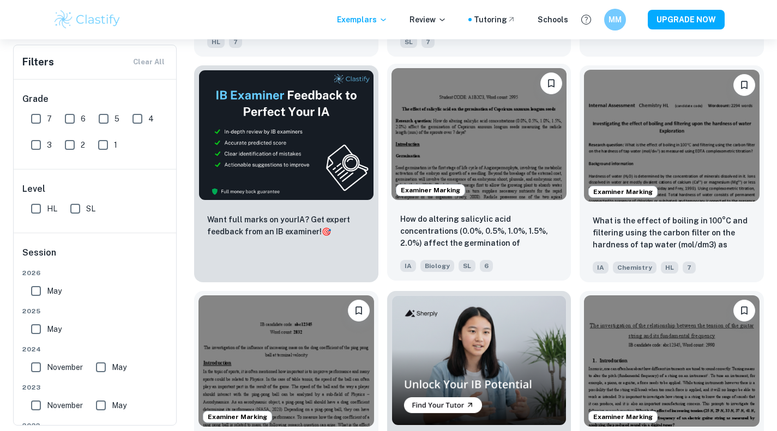
click at [490, 227] on p "How do altering salicylic acid concentrations (0.0%, 0.5%, 1.0%, 1.5%, 2.0%) af…" at bounding box center [479, 231] width 158 height 37
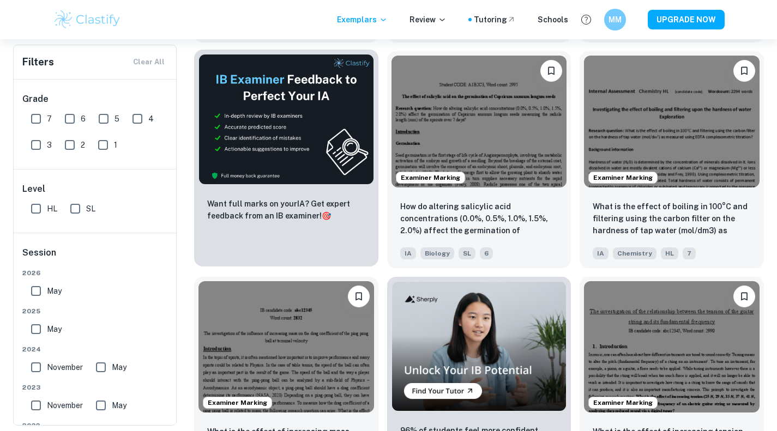
scroll to position [1651, 0]
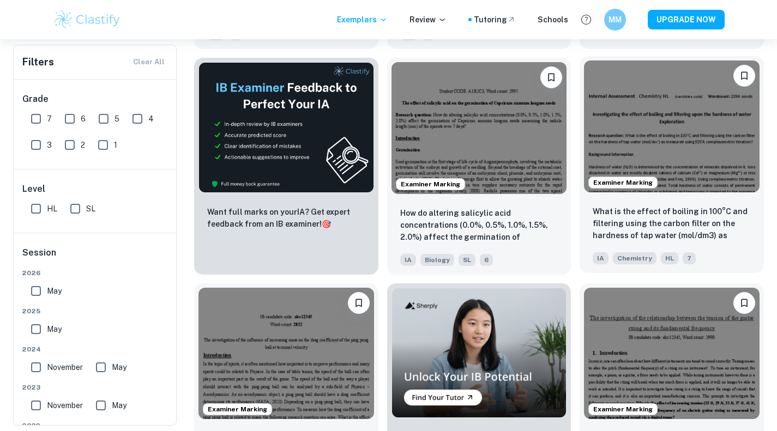
click at [703, 149] on img at bounding box center [672, 126] width 176 height 131
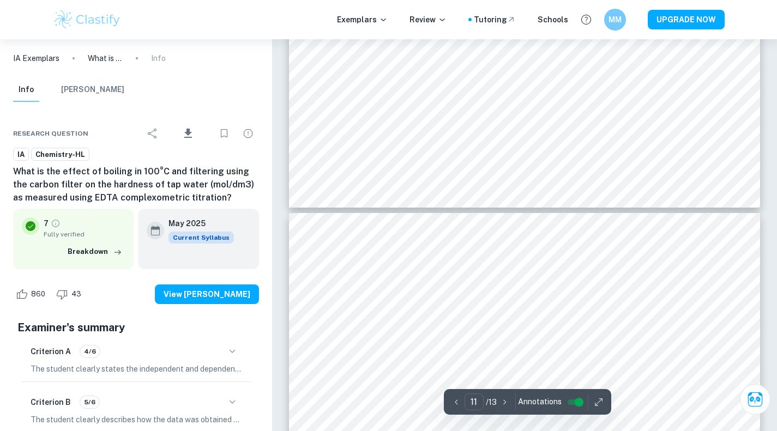
type input "12"
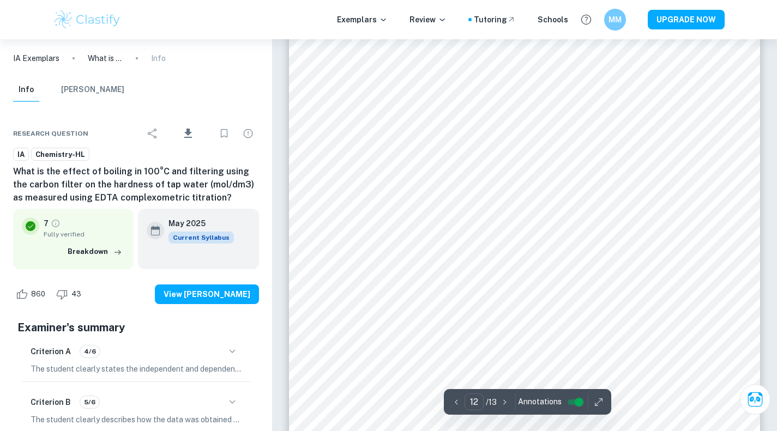
scroll to position [7882, 0]
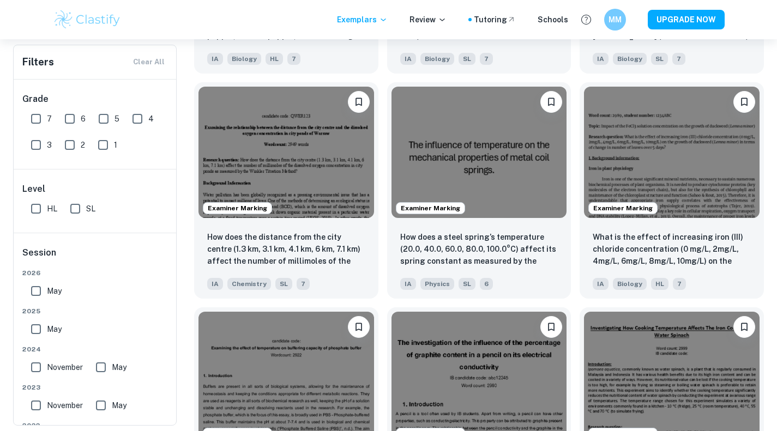
scroll to position [2292, 0]
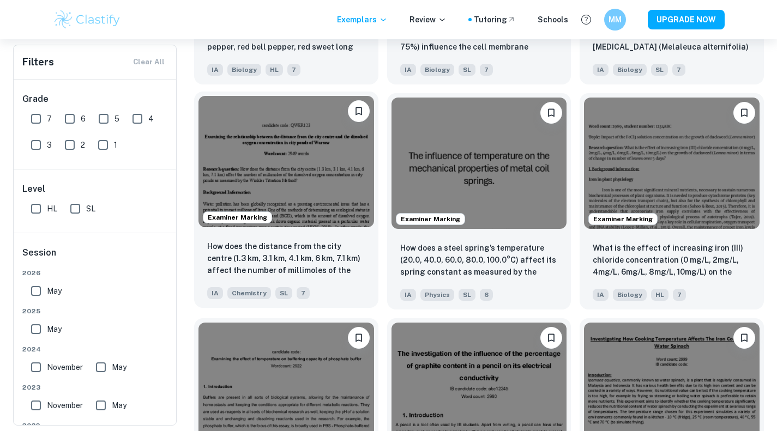
click at [310, 170] on img at bounding box center [287, 161] width 176 height 131
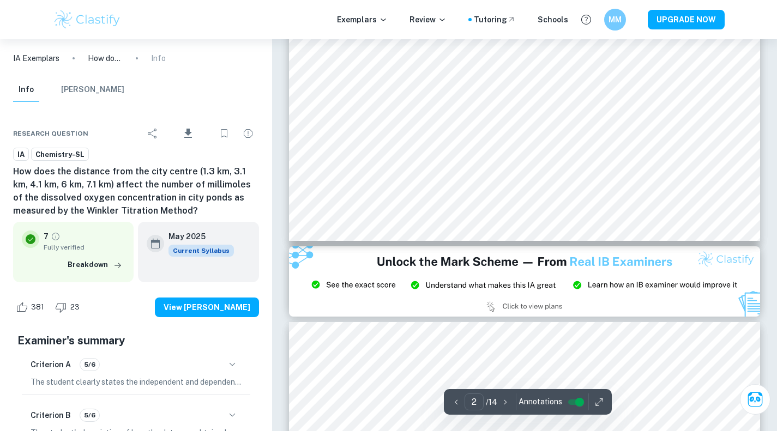
scroll to position [1223, 0]
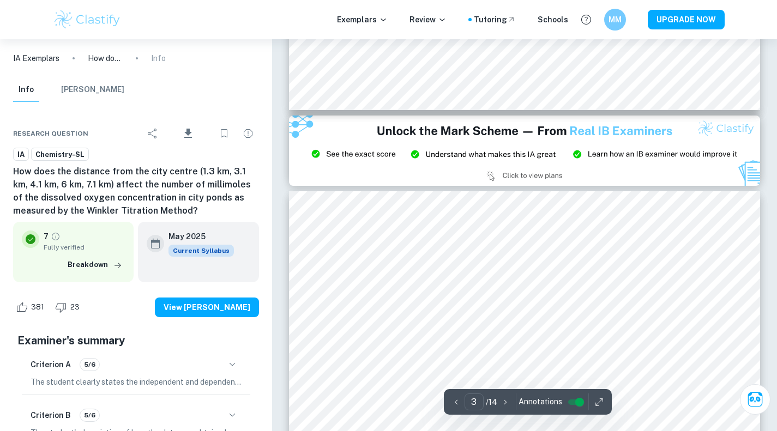
type input "2"
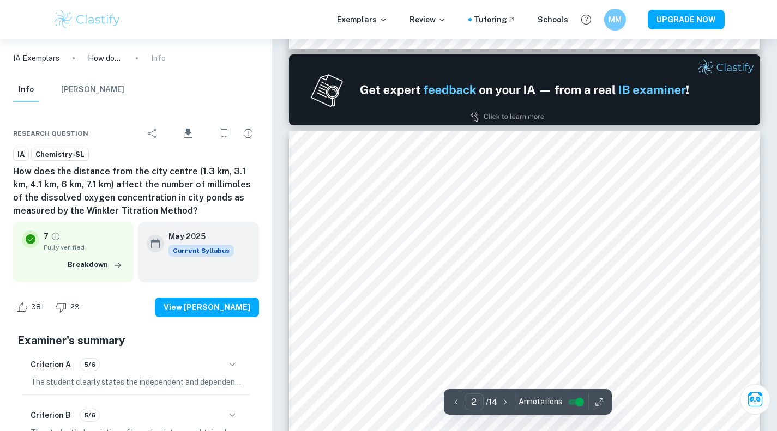
scroll to position [666, 0]
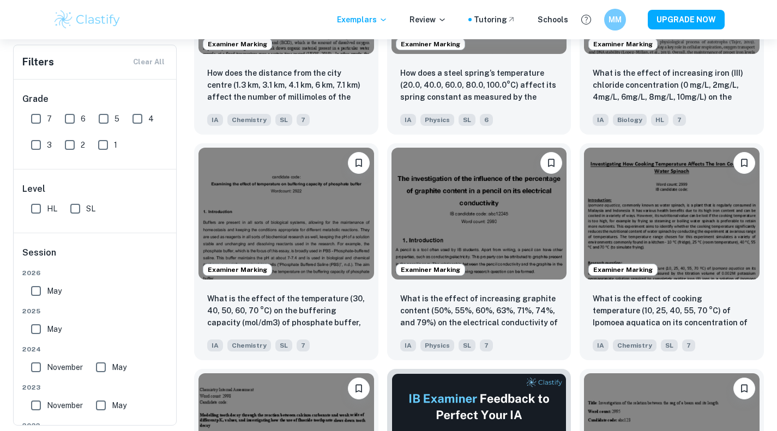
scroll to position [2468, 0]
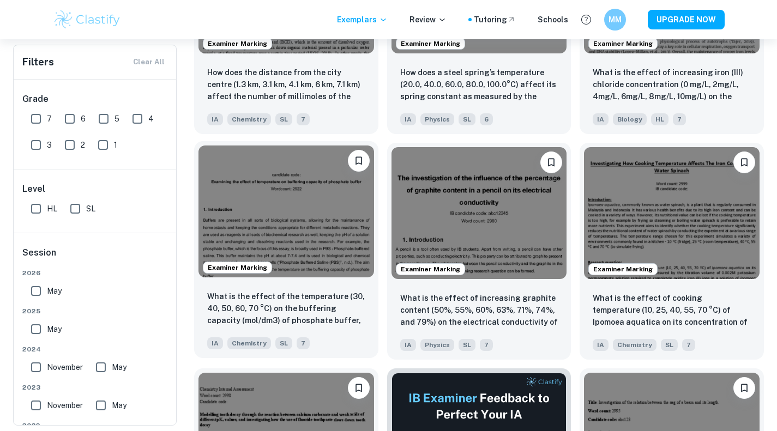
click at [320, 238] on img at bounding box center [287, 211] width 176 height 131
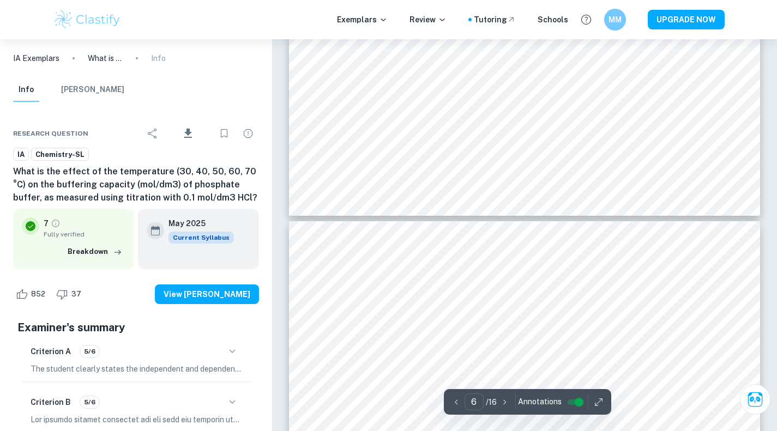
type input "7"
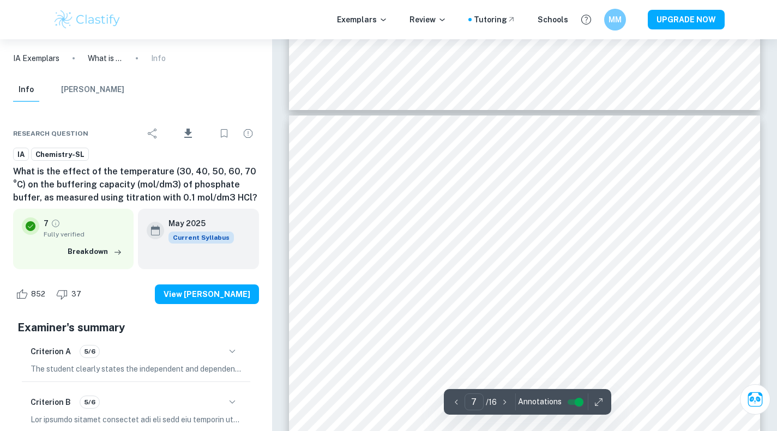
scroll to position [4116, 0]
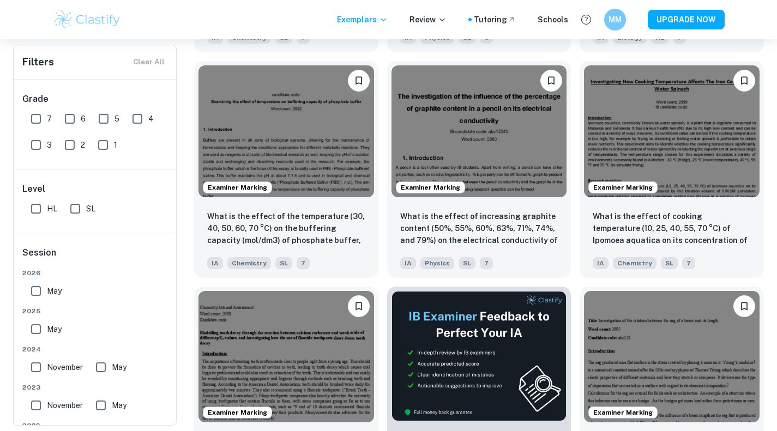
scroll to position [2553, 0]
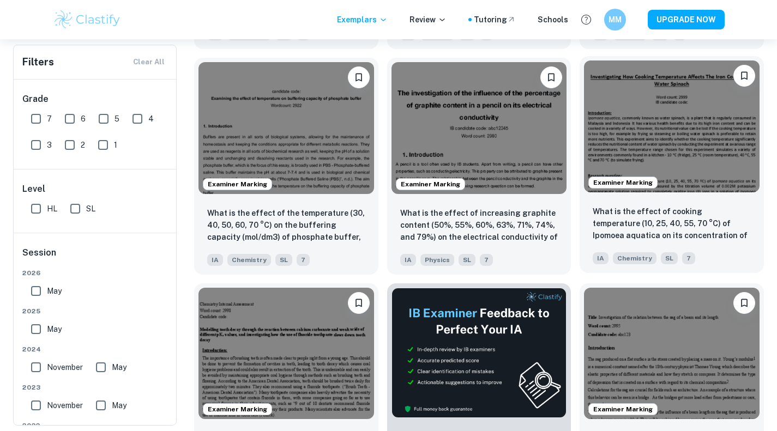
click at [722, 149] on img at bounding box center [672, 126] width 176 height 131
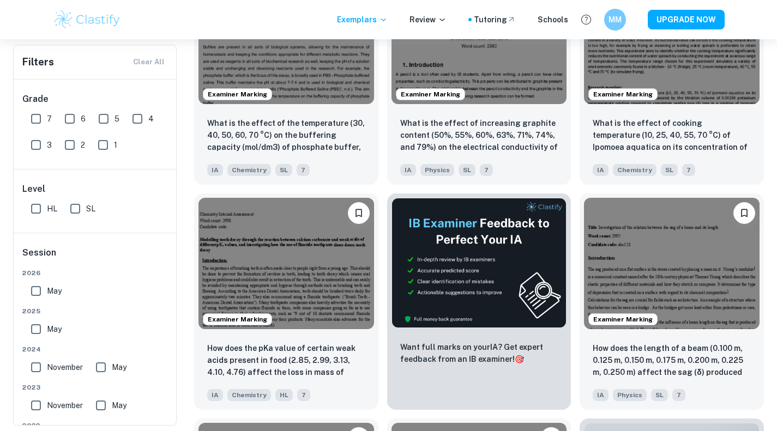
scroll to position [2643, 0]
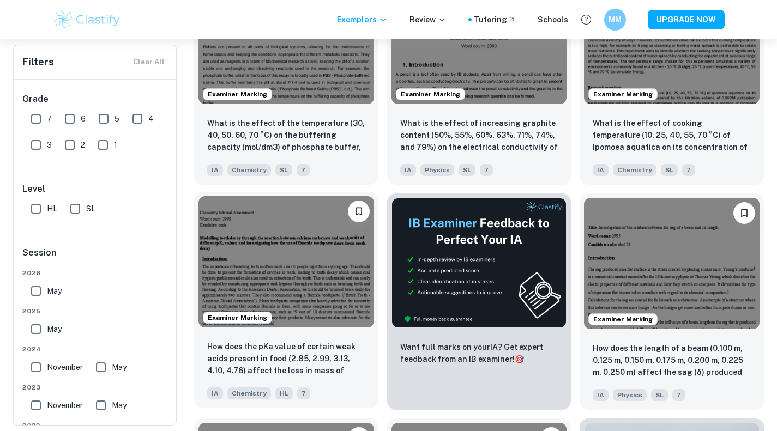
click at [286, 278] on img at bounding box center [287, 261] width 176 height 131
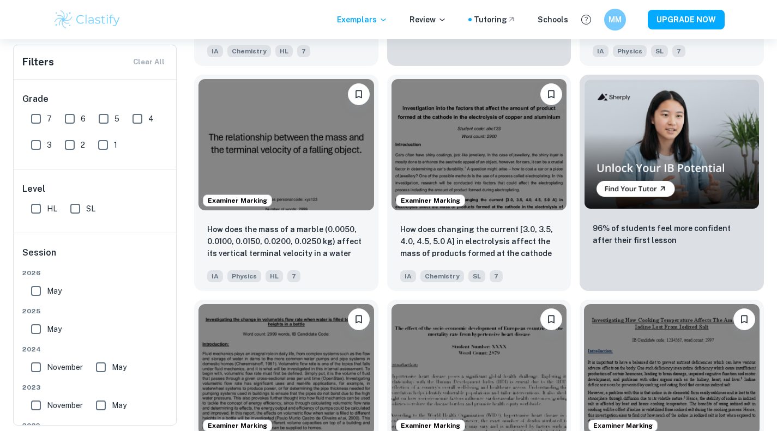
scroll to position [2981, 0]
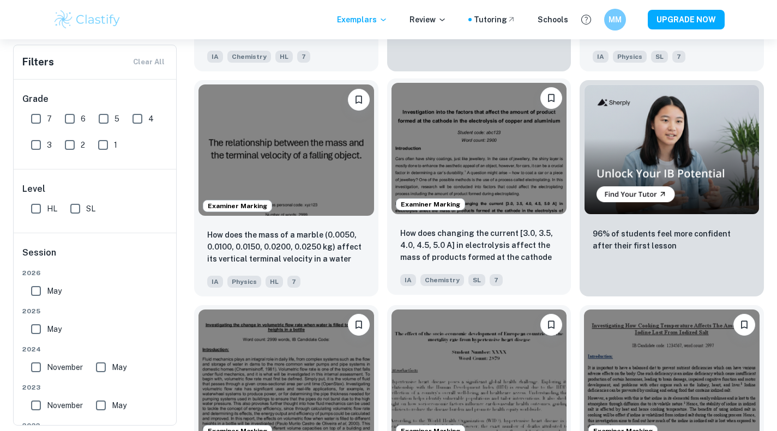
click at [512, 172] on img at bounding box center [480, 148] width 176 height 131
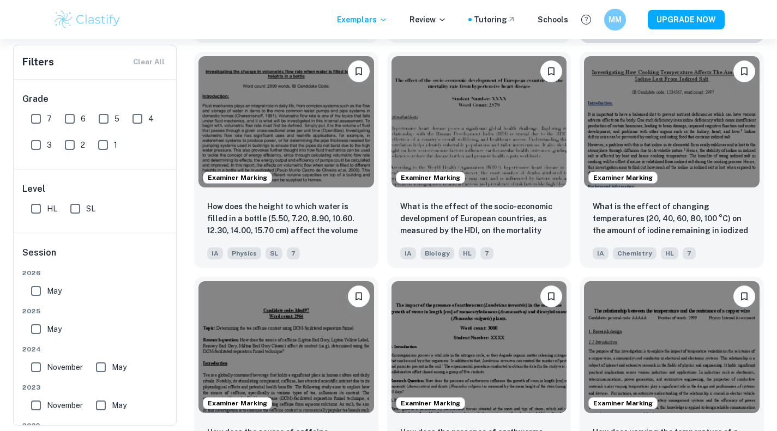
scroll to position [3232, 0]
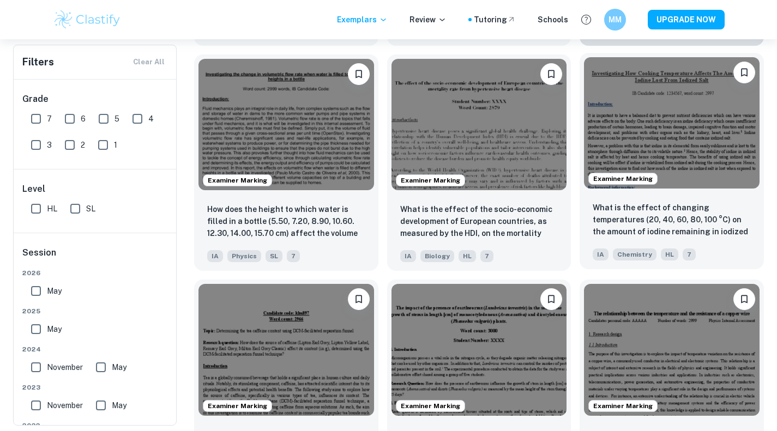
click at [721, 214] on p "What is the effect of changing temperatures (20, 40, 60, 80, 100 °C) on the amo…" at bounding box center [672, 220] width 158 height 37
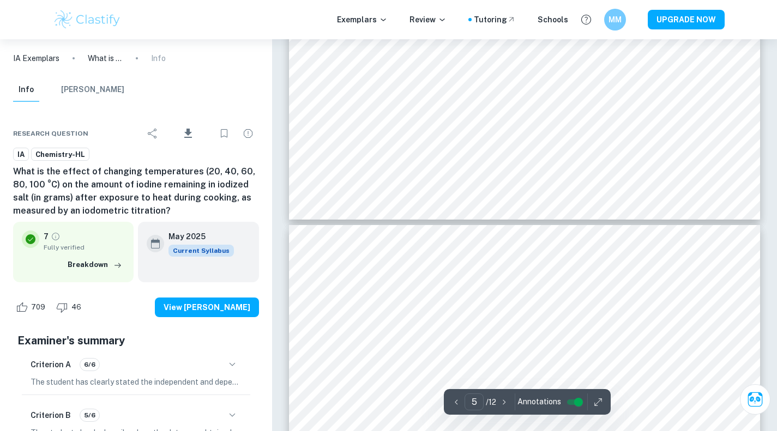
type input "6"
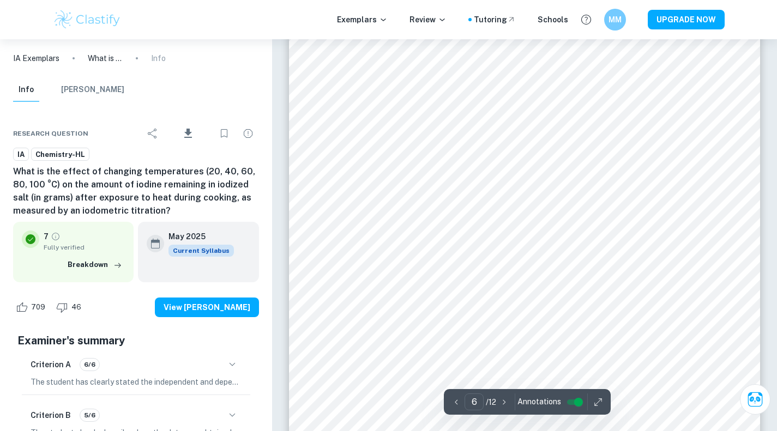
scroll to position [3410, 0]
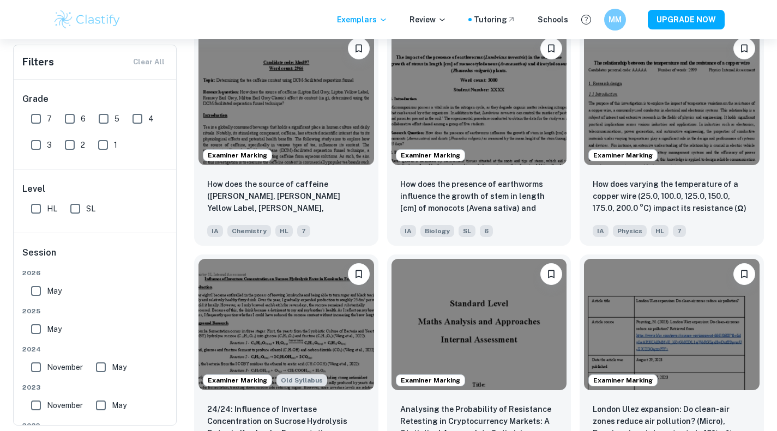
scroll to position [3484, 0]
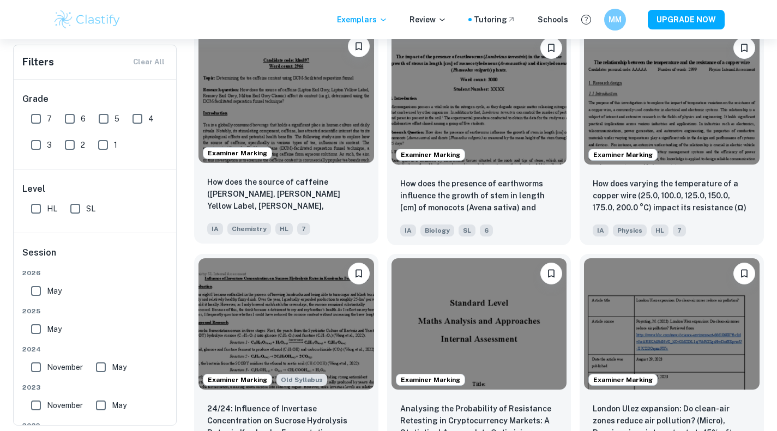
click at [299, 139] on img at bounding box center [287, 96] width 176 height 131
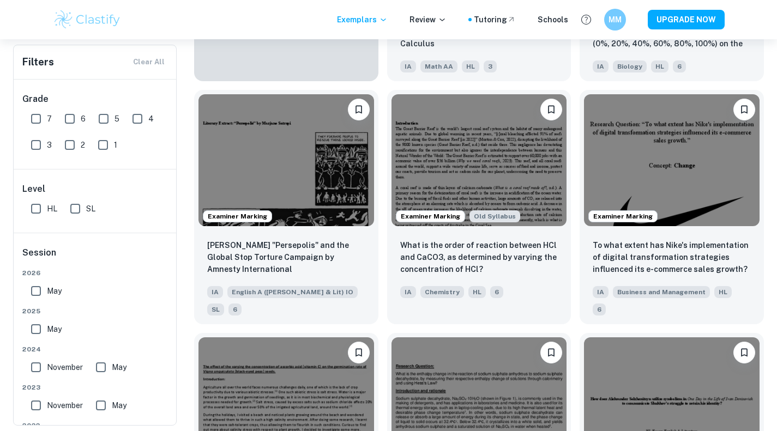
scroll to position [4565, 0]
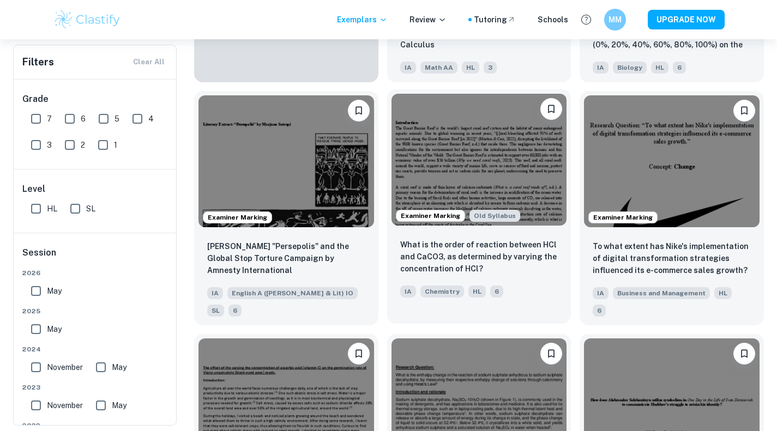
click at [521, 160] on img at bounding box center [480, 159] width 176 height 131
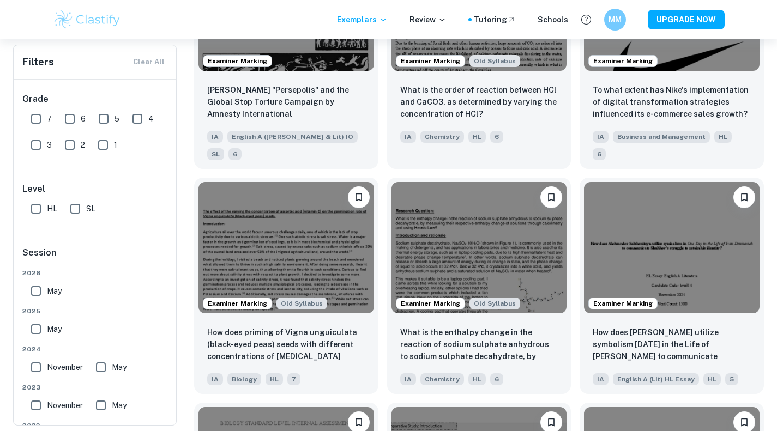
scroll to position [4723, 0]
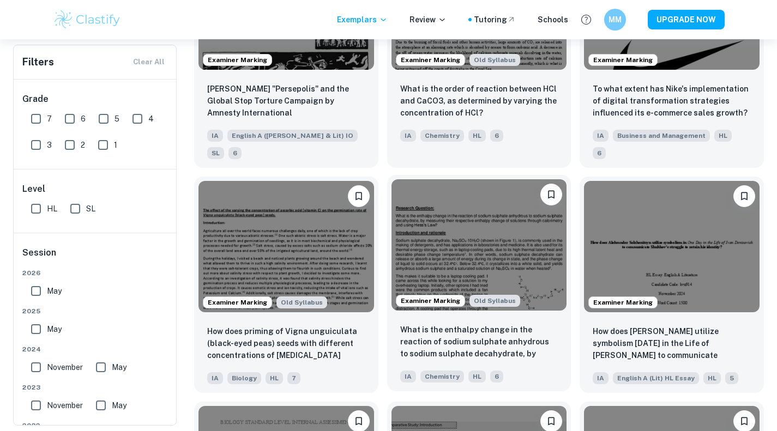
click at [544, 324] on p "What is the enthalpy change in the reaction of sodium sulphate anhydrous to sod…" at bounding box center [479, 342] width 158 height 37
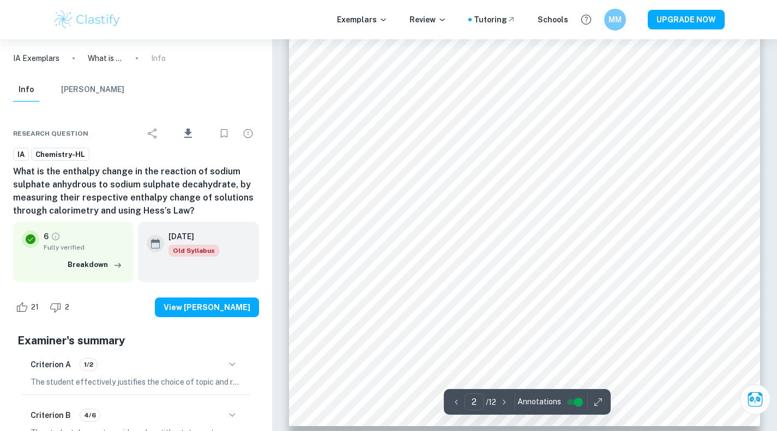
scroll to position [1038, 0]
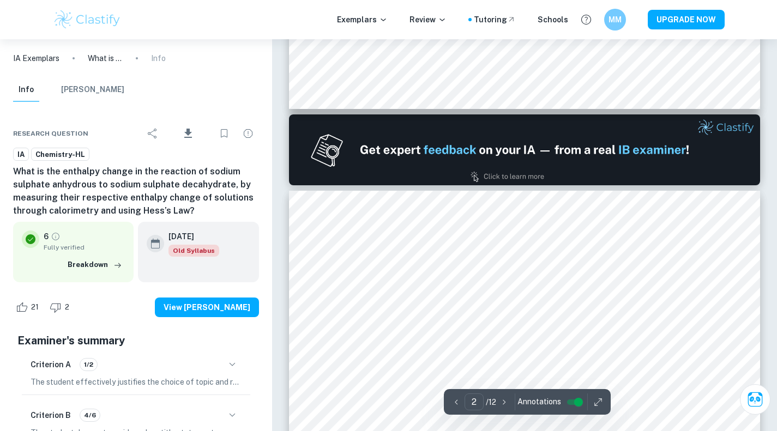
type input "1"
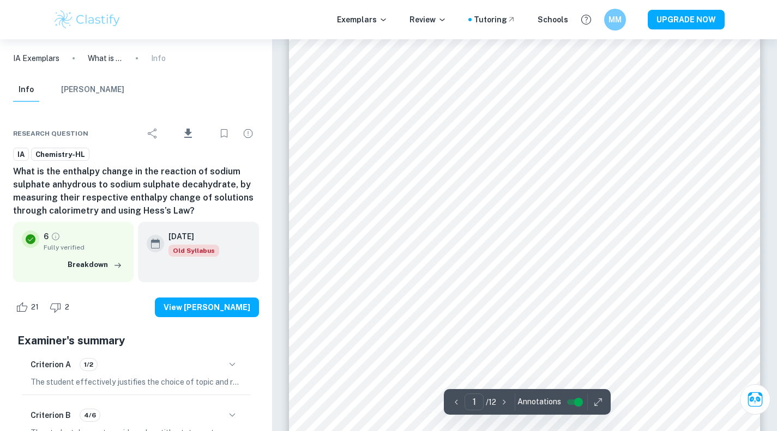
scroll to position [82, 0]
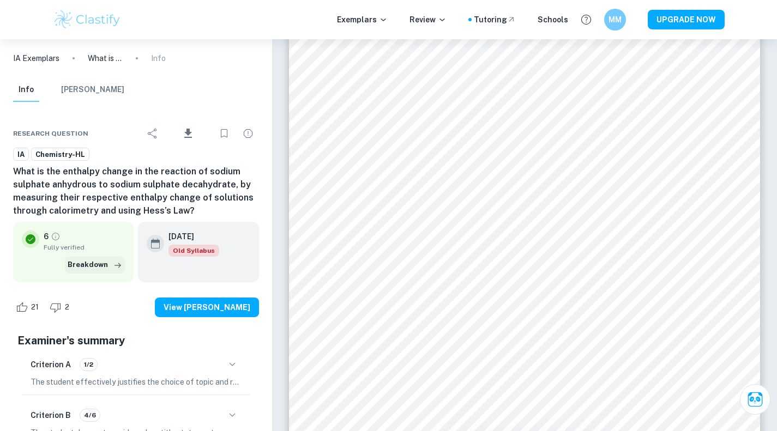
click at [116, 266] on icon "button" at bounding box center [117, 265] width 11 height 11
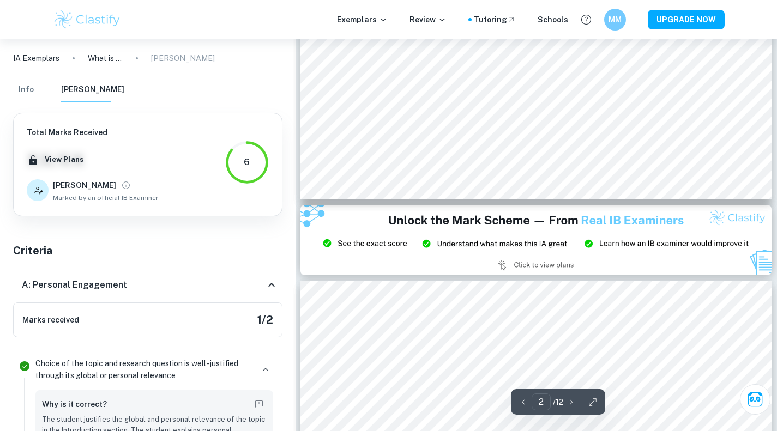
scroll to position [1271, 0]
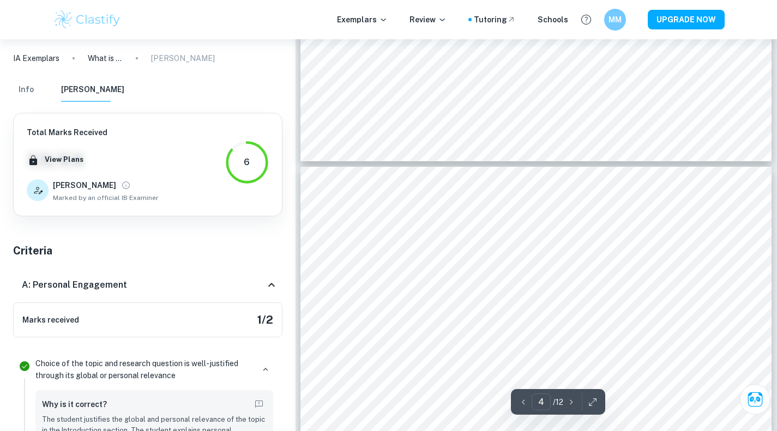
type input "3"
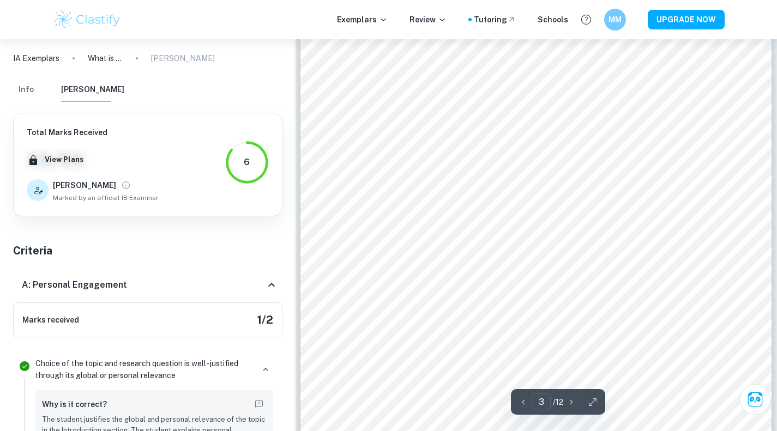
scroll to position [1665, 0]
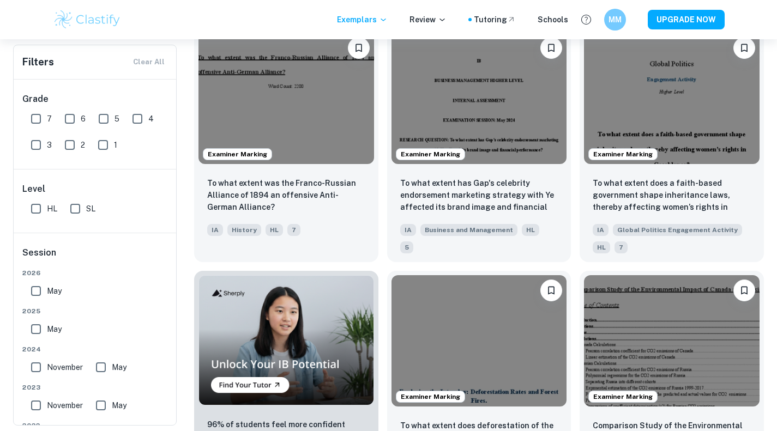
scroll to position [8014, 0]
